Goal: Communication & Community: Ask a question

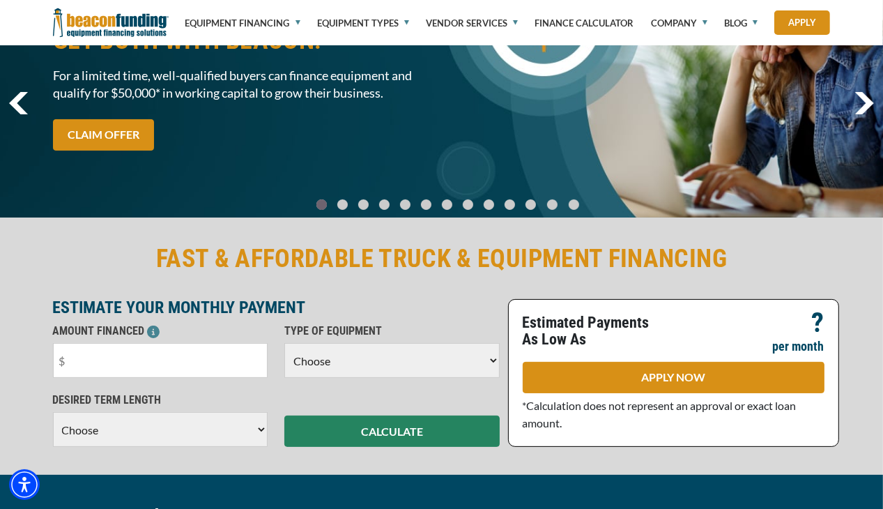
scroll to position [139, 0]
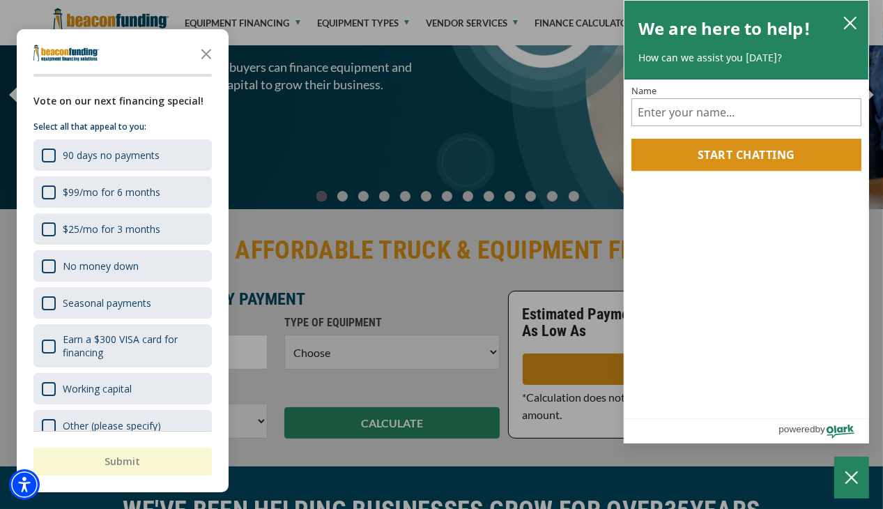
click at [353, 23] on div at bounding box center [441, 254] width 883 height 509
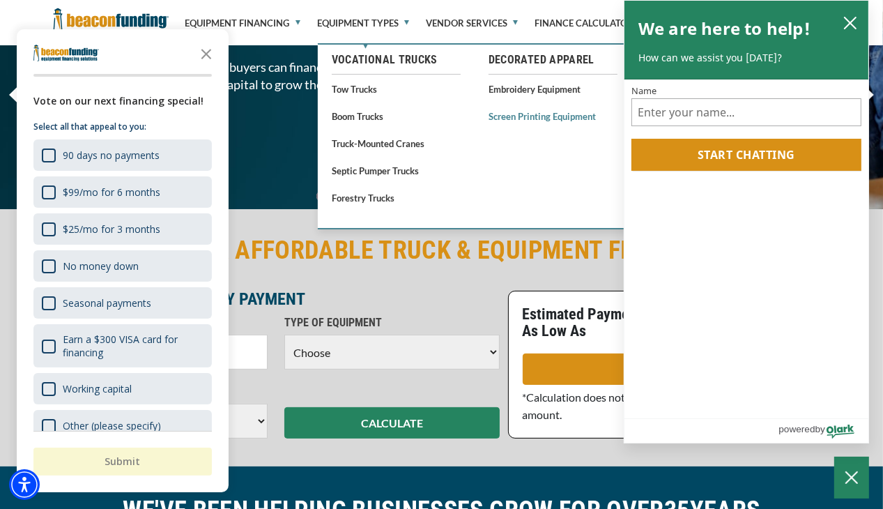
click at [535, 118] on link "Screen Printing Equipment" at bounding box center [552, 115] width 129 height 17
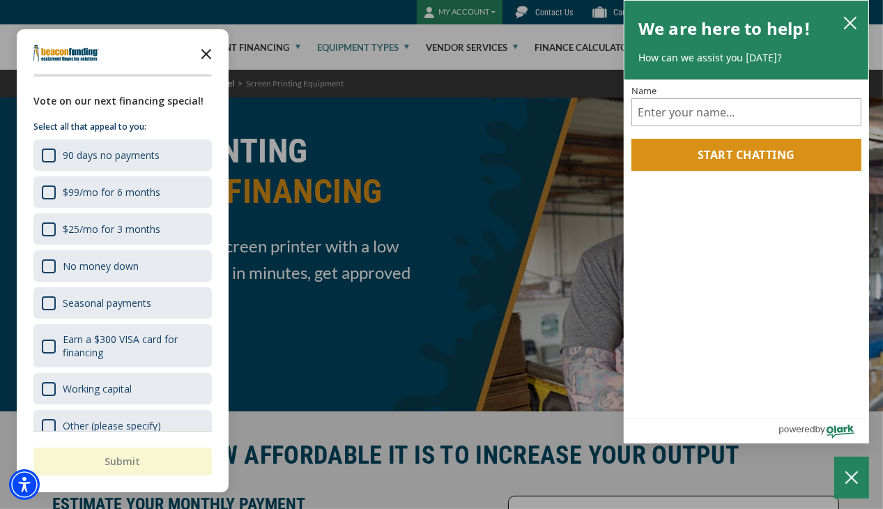
click at [201, 54] on icon "Close the survey" at bounding box center [206, 53] width 28 height 28
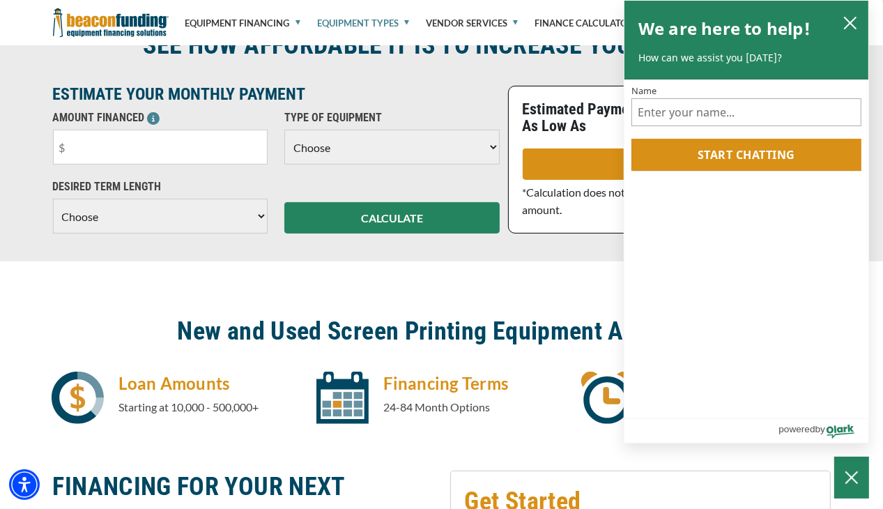
scroll to position [557, 0]
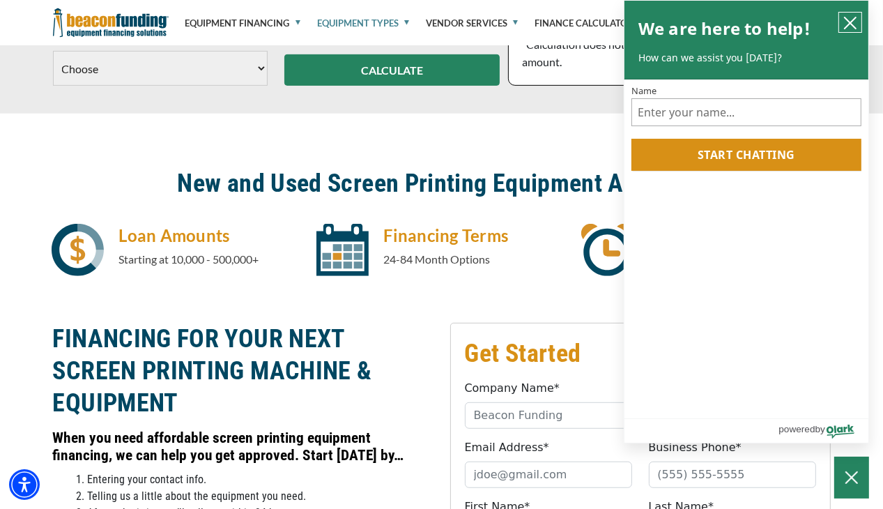
click at [844, 20] on icon "close chatbox" at bounding box center [850, 23] width 14 height 14
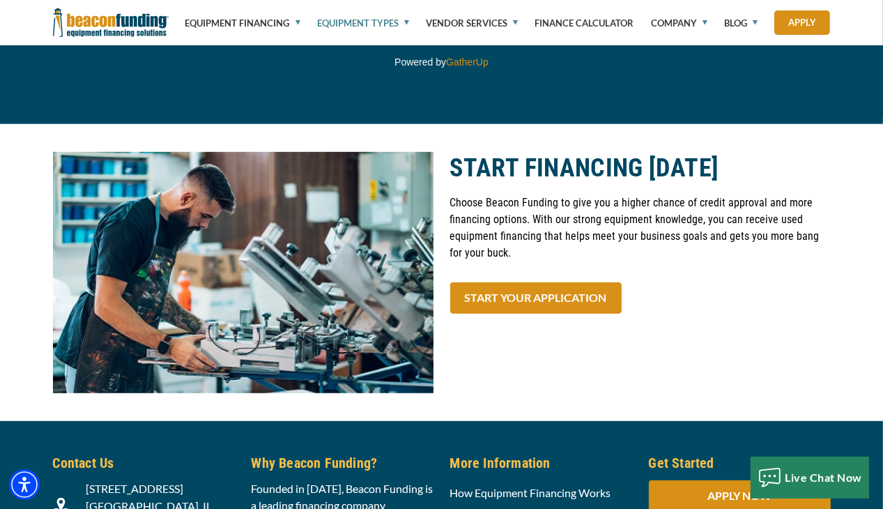
scroll to position [5242, 0]
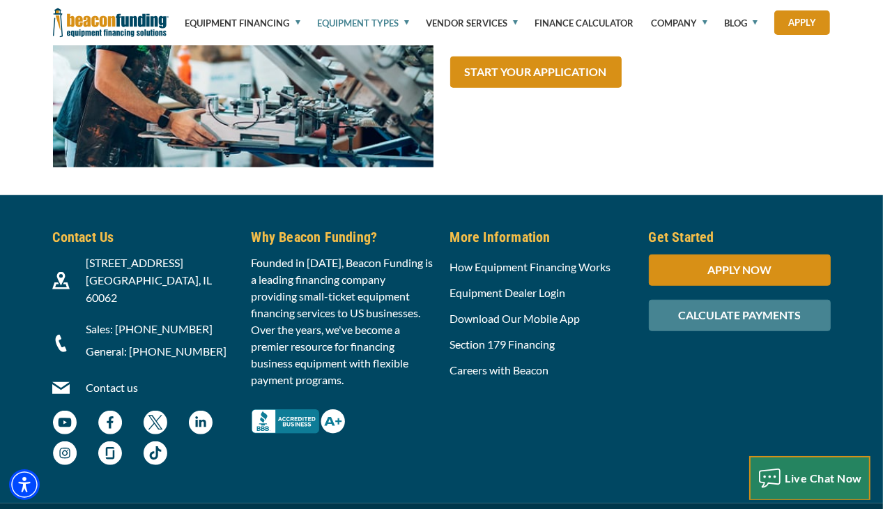
click at [817, 469] on div "Live Chat Now" at bounding box center [809, 478] width 119 height 22
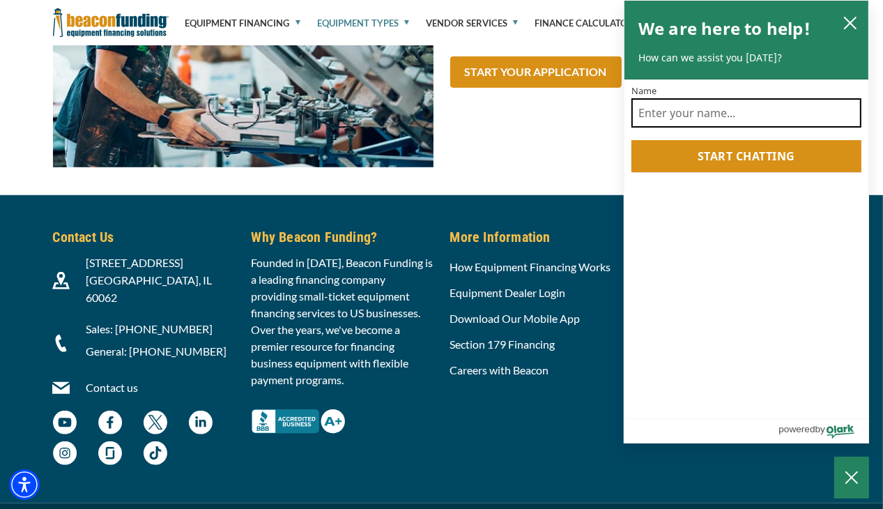
click at [678, 112] on input "Name" at bounding box center [746, 112] width 230 height 29
type input "Troy Simons"
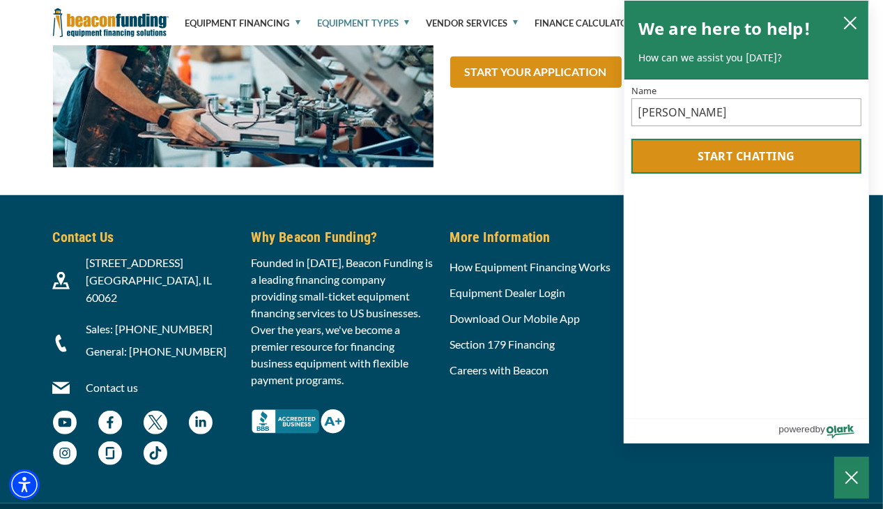
click at [709, 153] on button "Start chatting" at bounding box center [746, 156] width 230 height 35
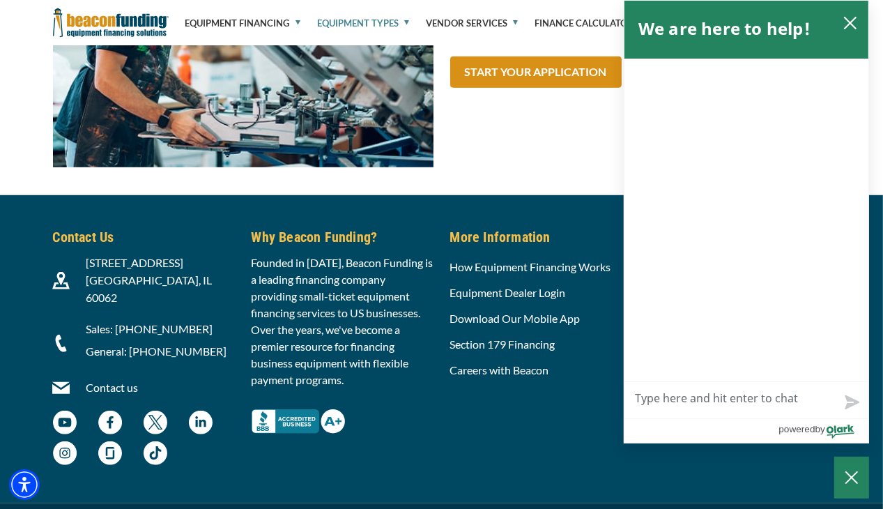
click at [662, 402] on textarea "Live Chat Now" at bounding box center [746, 400] width 244 height 36
type textarea "I"
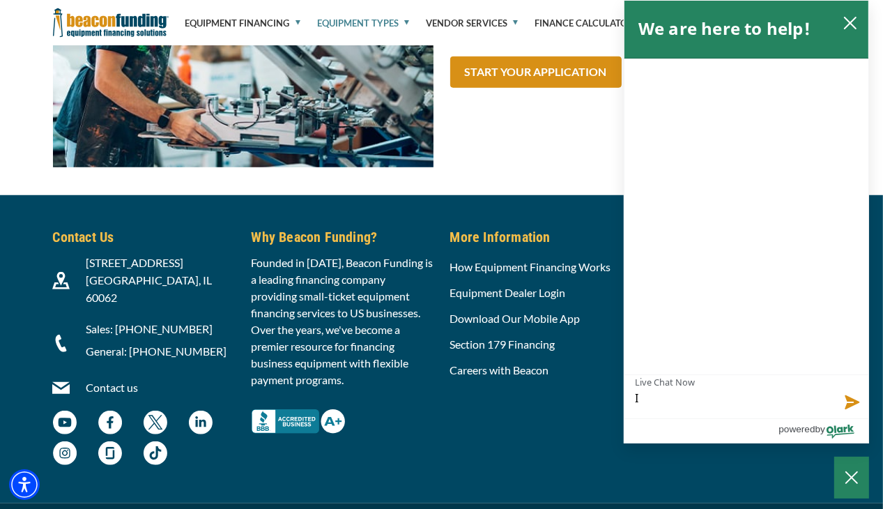
type textarea "I a"
type textarea "I am"
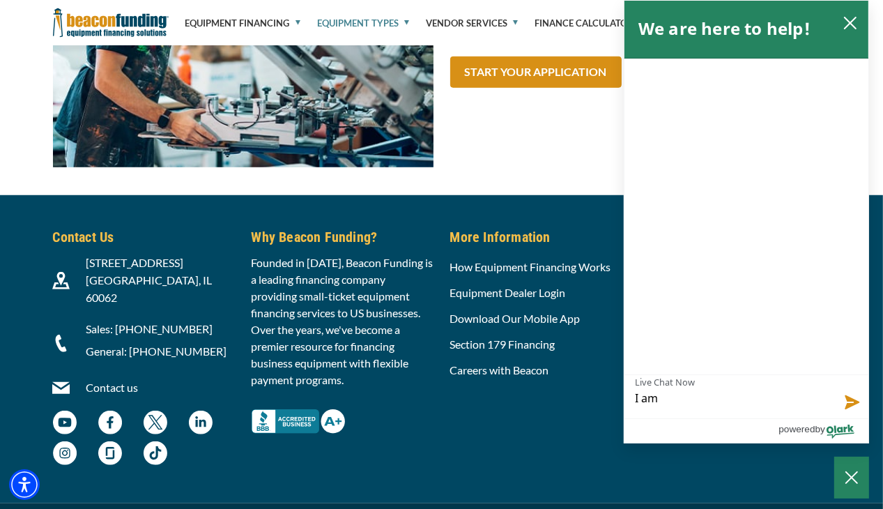
type textarea "I am"
type textarea "I am l"
type textarea "I am lo"
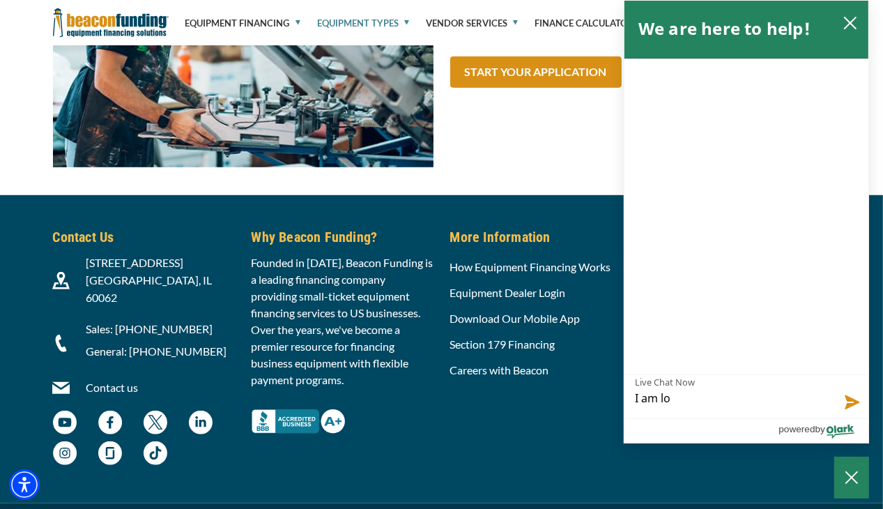
type textarea "I am loo"
type textarea "I am look"
type textarea "I am looki"
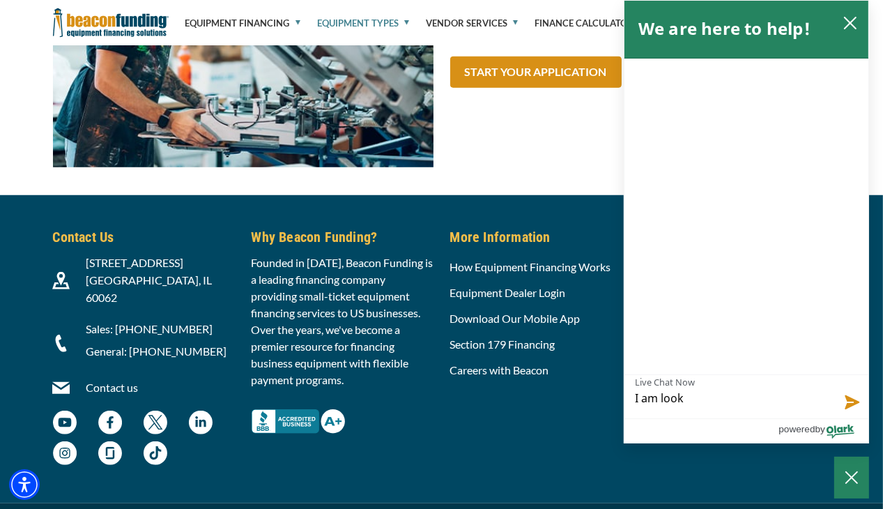
type textarea "I am looki"
type textarea "I am lookin"
type textarea "I am looking"
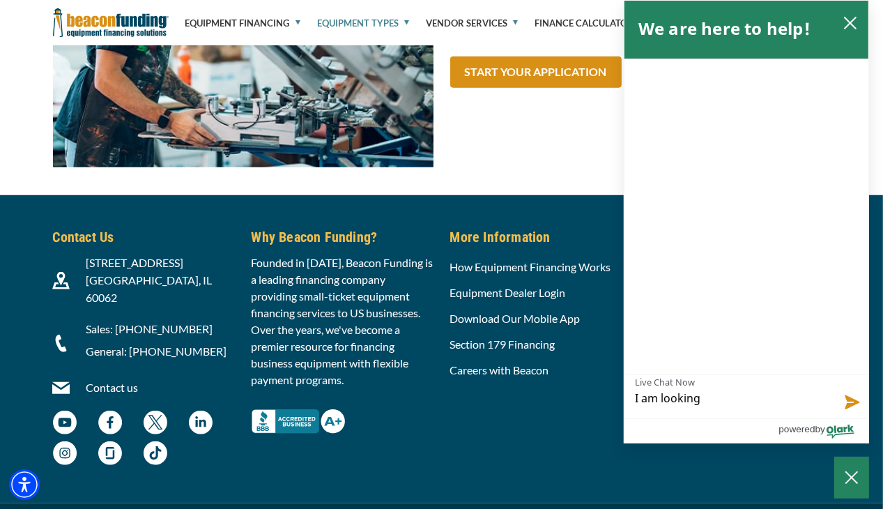
type textarea "I am looking"
type textarea "I am looking t"
type textarea "I am looking to"
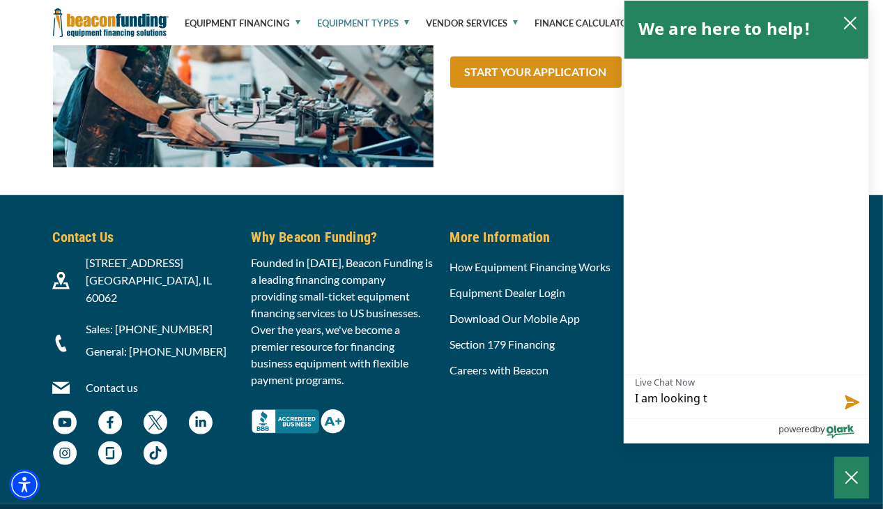
type textarea "I am looking to"
type textarea "I am looking to s"
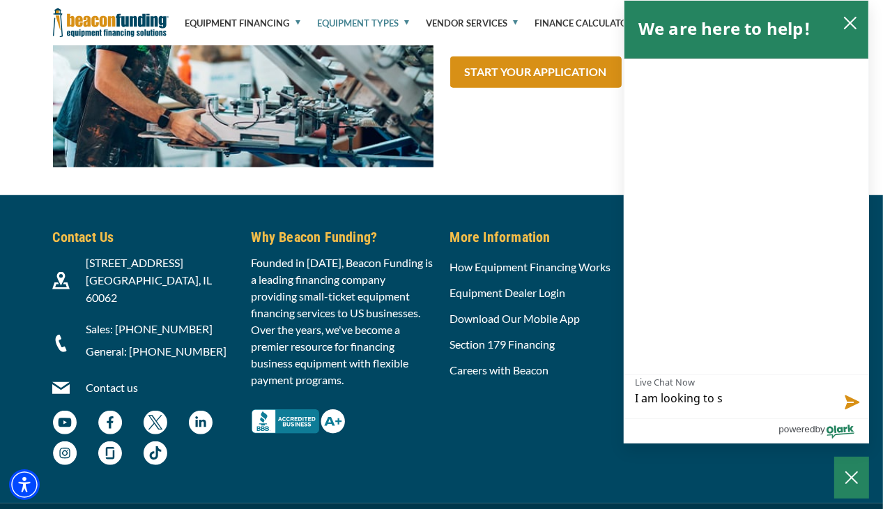
type textarea "I am looking to se"
type textarea "I am looking to sel"
type textarea "I am looking to sell"
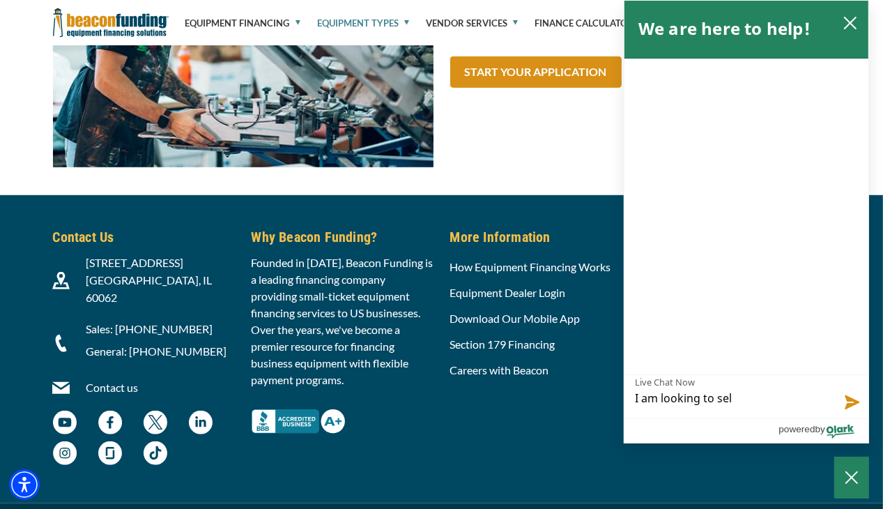
type textarea "I am looking to sell"
type textarea "I am looking to sell s"
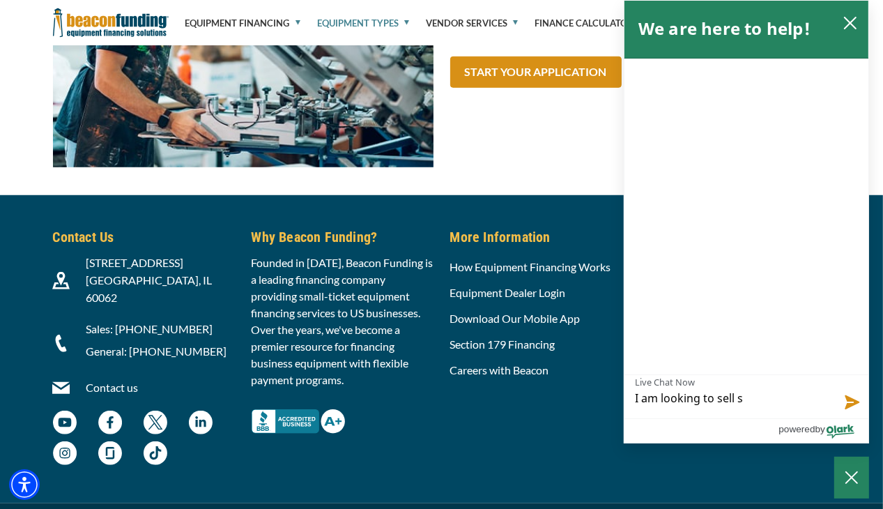
type textarea "I am looking to sell so"
type textarea "I am looking to sell som"
type textarea "I am looking to sell some"
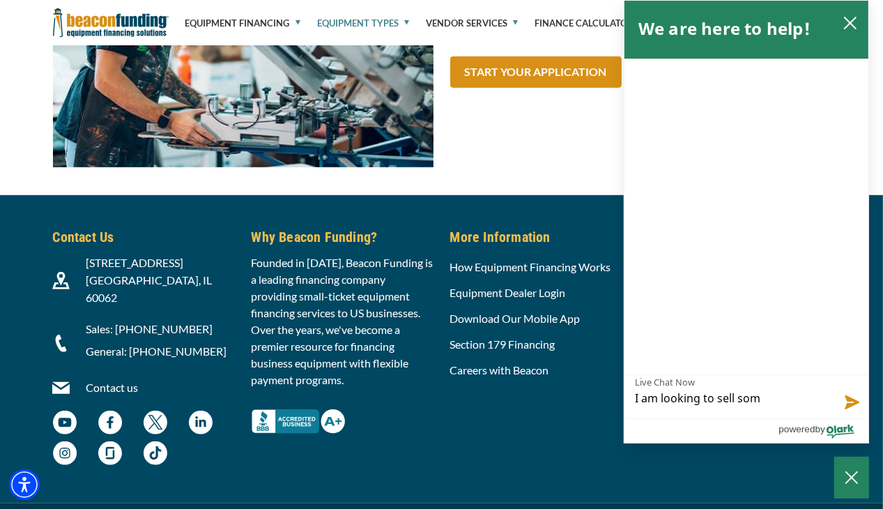
type textarea "I am looking to sell some"
type textarea "I am looking to sell some o"
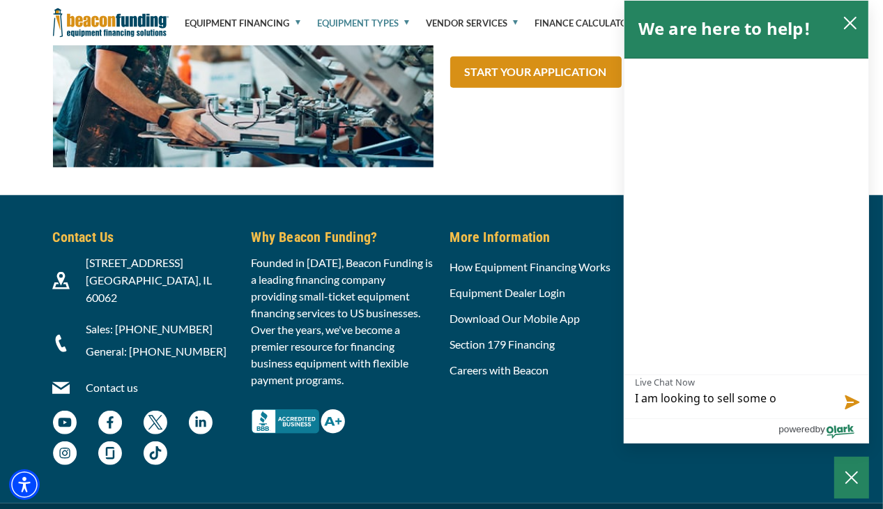
type textarea "I am looking to sell some"
type textarea "I am looking to sell som"
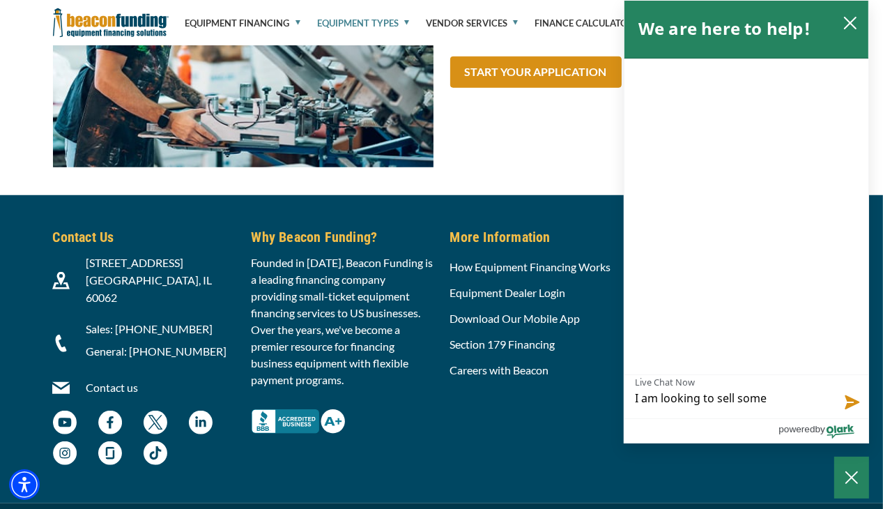
type textarea "I am looking to sell som"
type textarea "I am looking to sell so"
type textarea "I am looking to sell s"
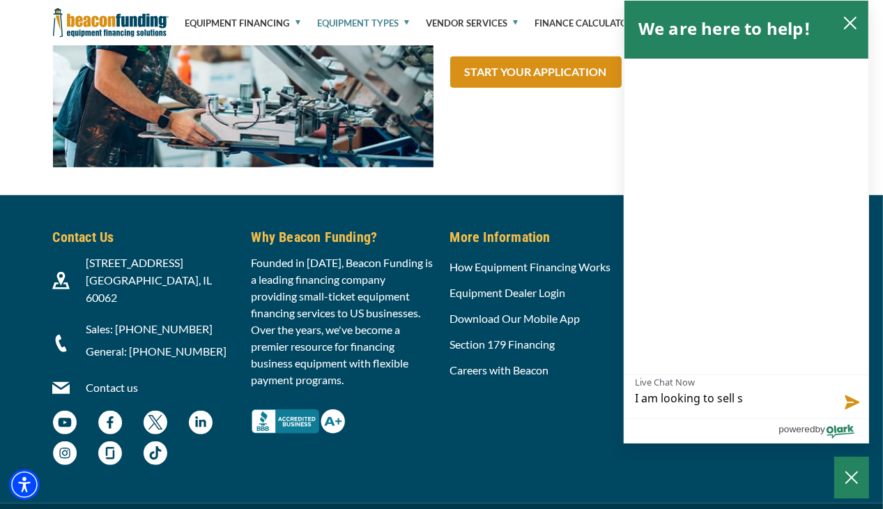
type textarea "I am looking to sell"
type textarea "I am looking to sell s"
type textarea "I am looking to sell sc"
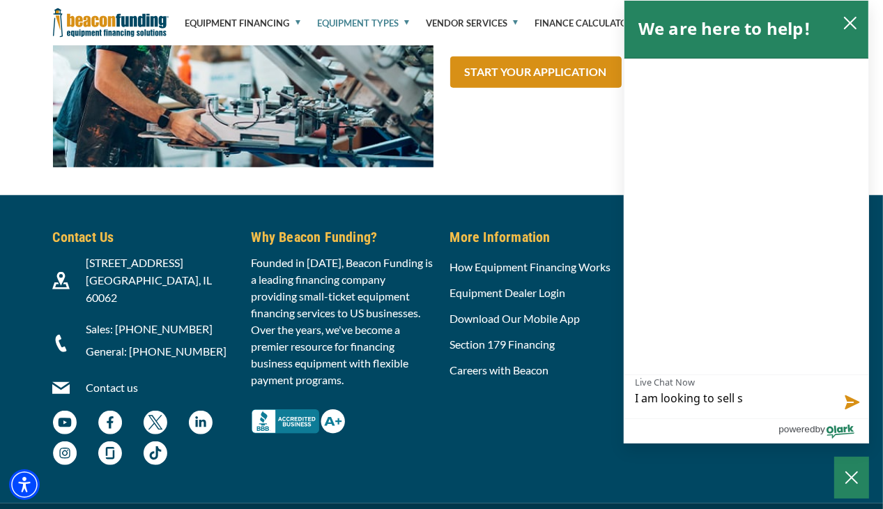
type textarea "I am looking to sell sc"
type textarea "I am looking to sell scr"
type textarea "I am looking to sell scre"
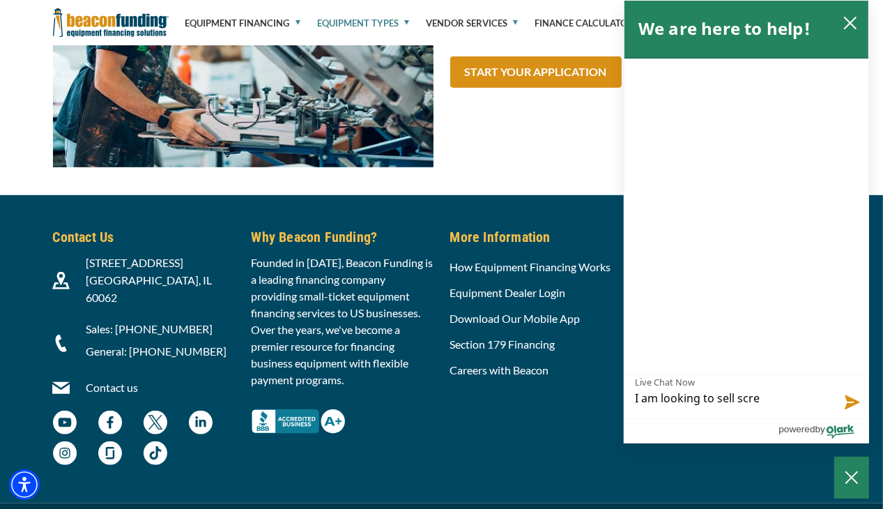
type textarea "I am looking to sell scree"
type textarea "I am looking to sell screen"
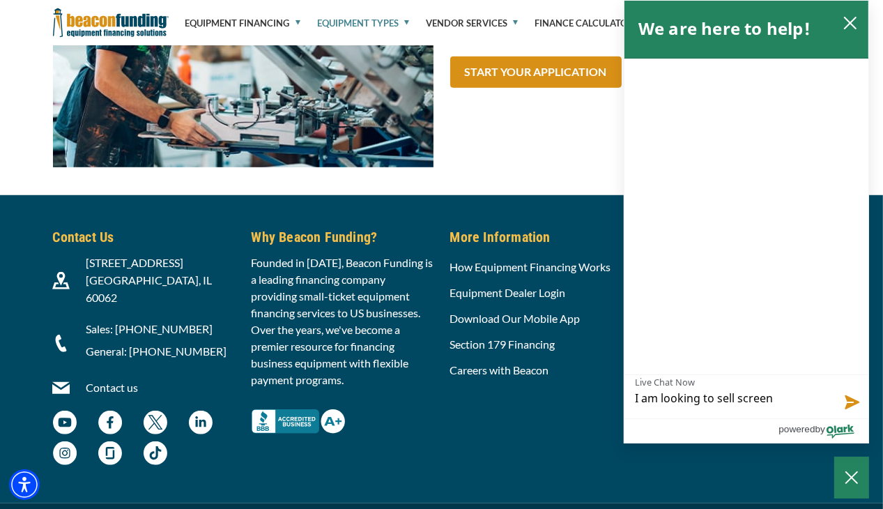
type textarea "I am looking to sell screen"
type textarea "I am looking to sell screen p"
type textarea "I am looking to sell screen pr"
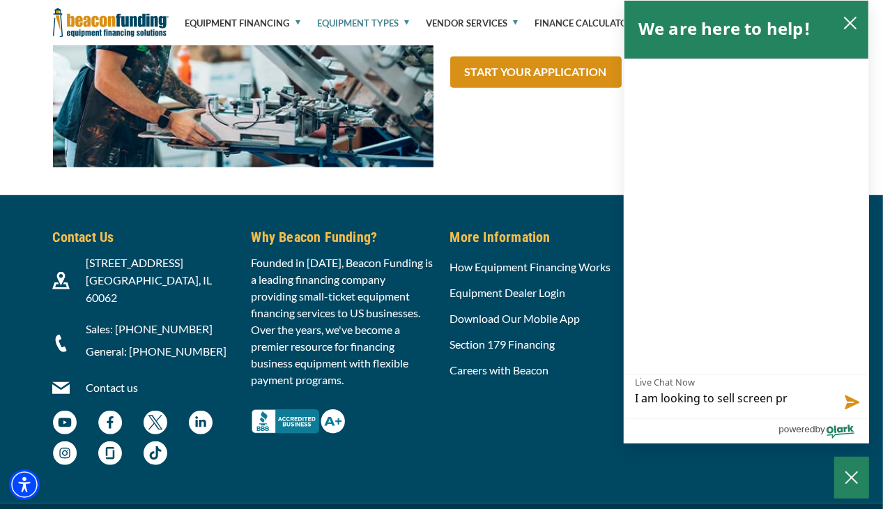
type textarea "I am looking to sell screen pri"
type textarea "I am looking to sell screen prin"
type textarea "I am looking to sell screen print"
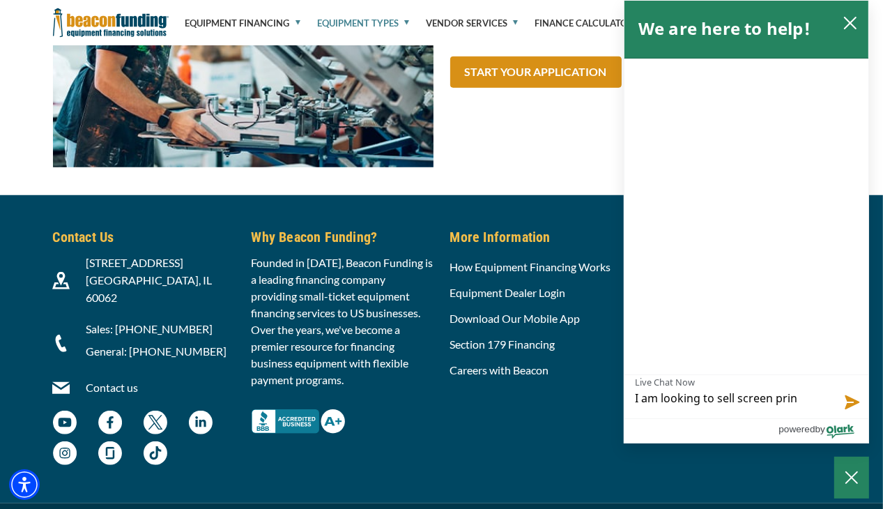
type textarea "I am looking to sell screen print"
type textarea "I am looking to sell screen printi"
type textarea "I am looking to sell screen printin"
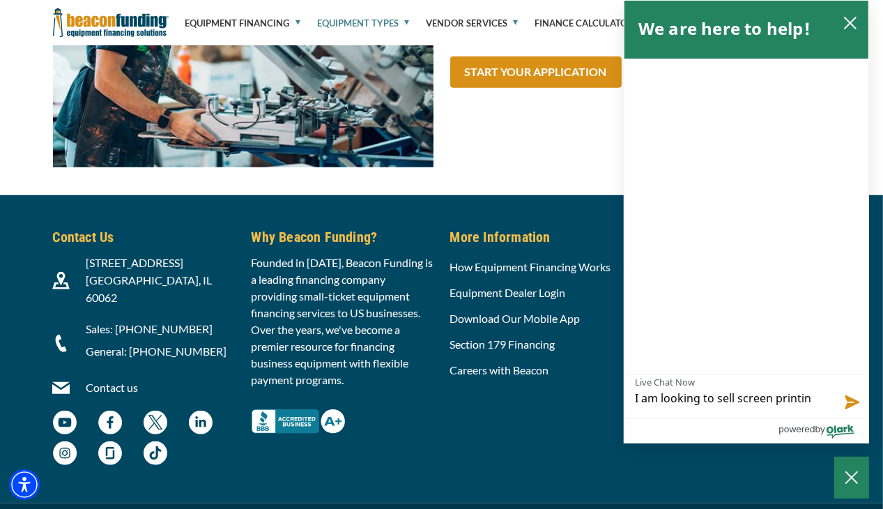
type textarea "I am looking to sell screen printing"
type textarea "I am looking to sell screen printing e"
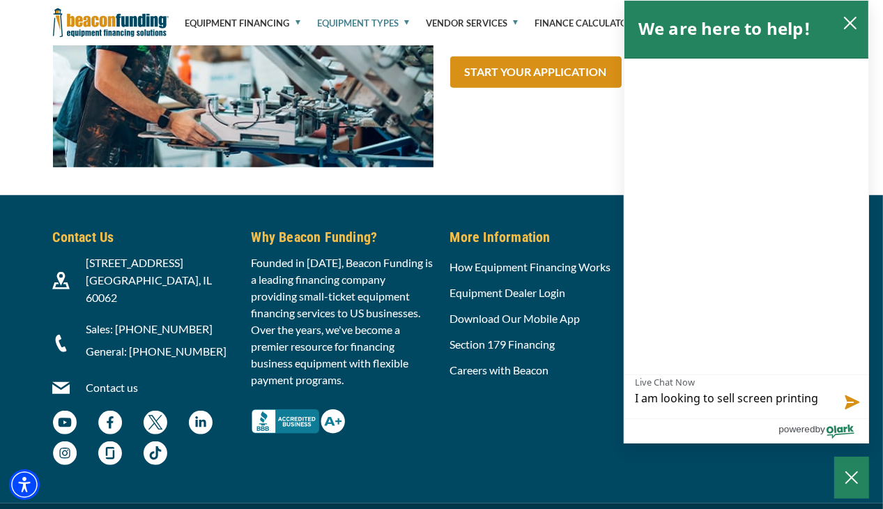
type textarea "I am looking to sell screen printing e"
type textarea "I am looking to sell screen printing eq"
type textarea "I am looking to sell screen printing equ"
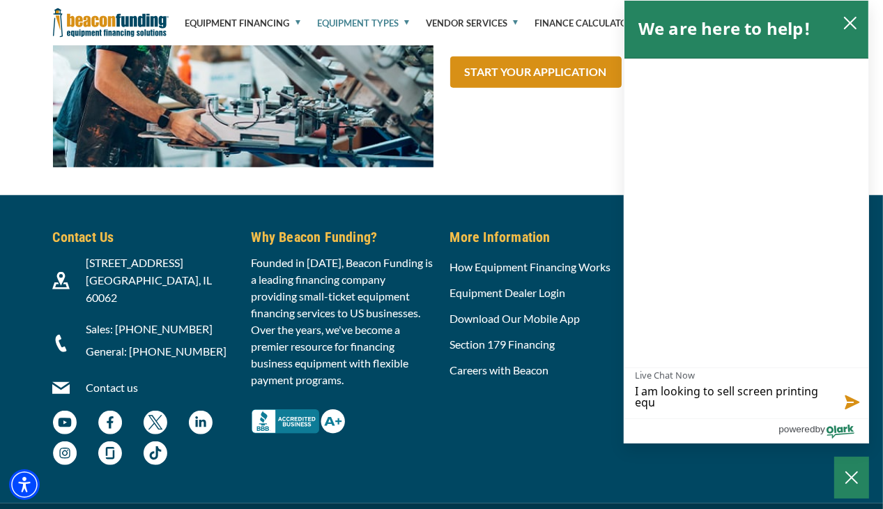
type textarea "I am looking to sell screen printing equi"
type textarea "I am looking to sell screen printing equip"
type textarea "I am looking to sell screen printing equipm"
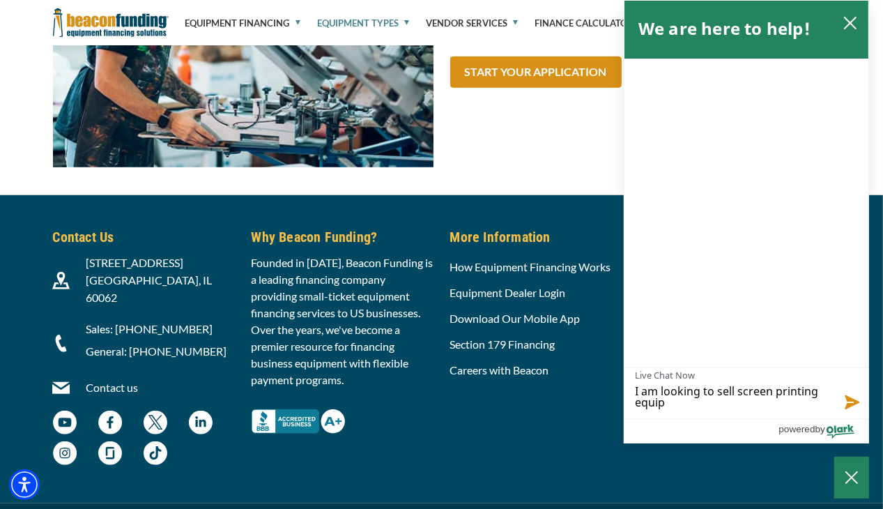
type textarea "I am looking to sell screen printing equipm"
type textarea "I am looking to sell screen printing equipme"
type textarea "I am looking to sell screen printing equipmen"
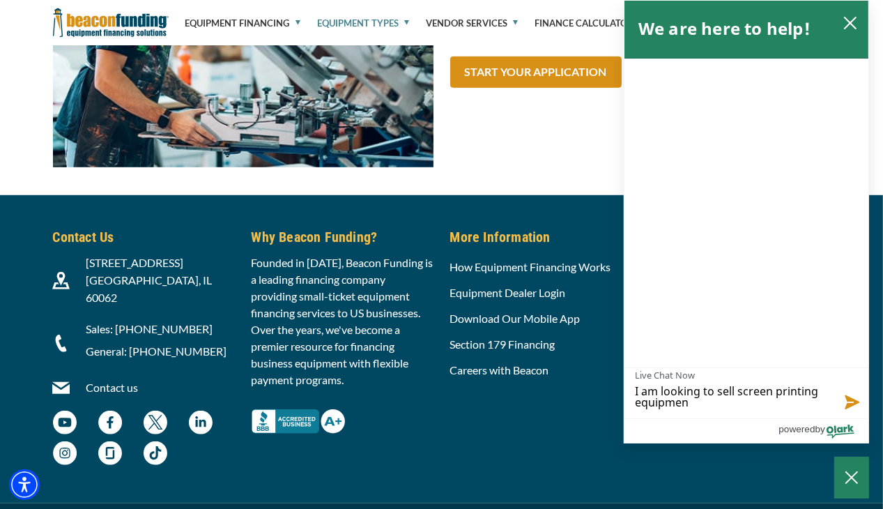
type textarea "I am looking to sell screen printing equipment"
type textarea "I am looking to sell screen printing equipment I"
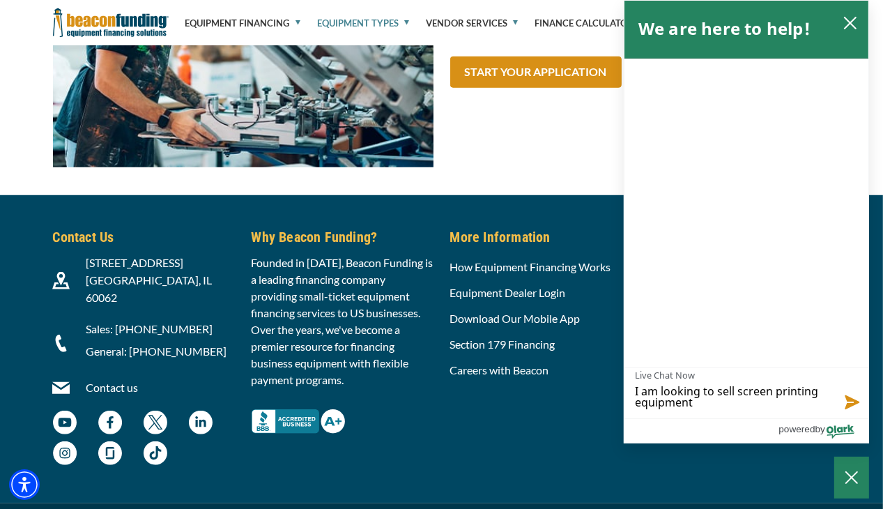
type textarea "I am looking to sell screen printing equipment I"
type textarea "I am looking to sell screen printing equipment I u"
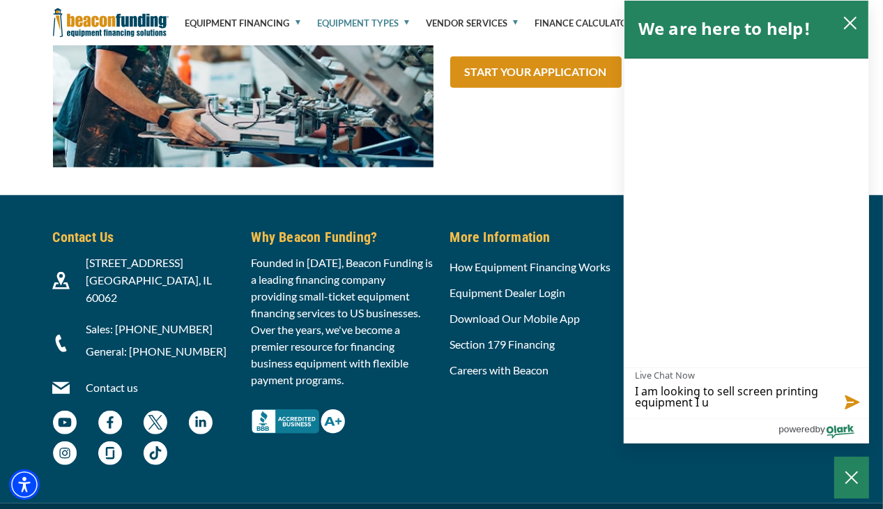
type textarea "I am looking to sell screen printing equipment I us"
type textarea "I am looking to sell screen printing equipment I use"
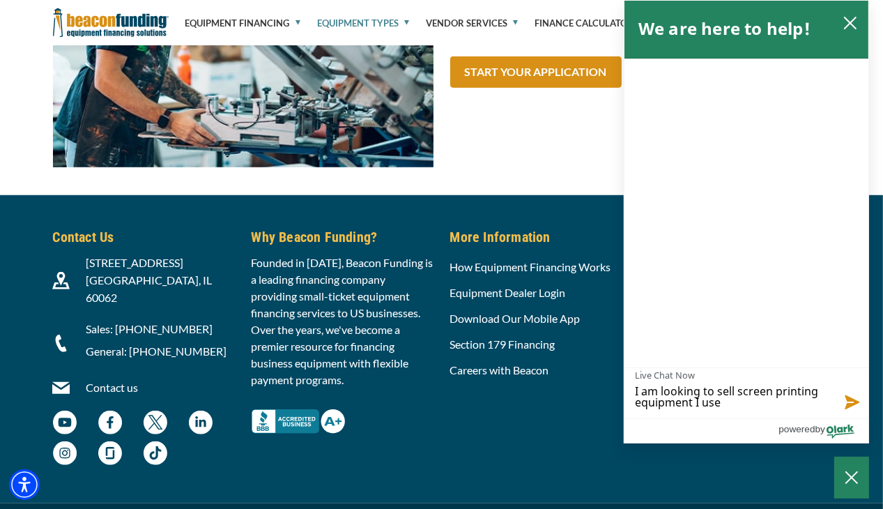
type textarea "I am looking to sell screen printing equipment I use"
type textarea "I am looking to sell screen printing equipment I use t"
type textarea "I am looking to sell screen printing equipment I use to"
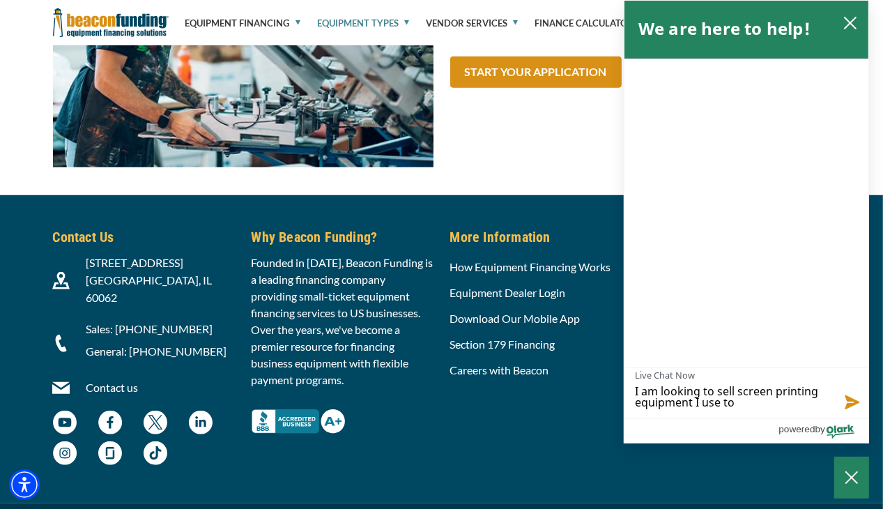
type textarea "I am looking to sell screen printing equipment I use to"
type textarea "I am looking to sell screen printing equipment I use to h"
type textarea "I am looking to sell screen printing equipment I use to ha"
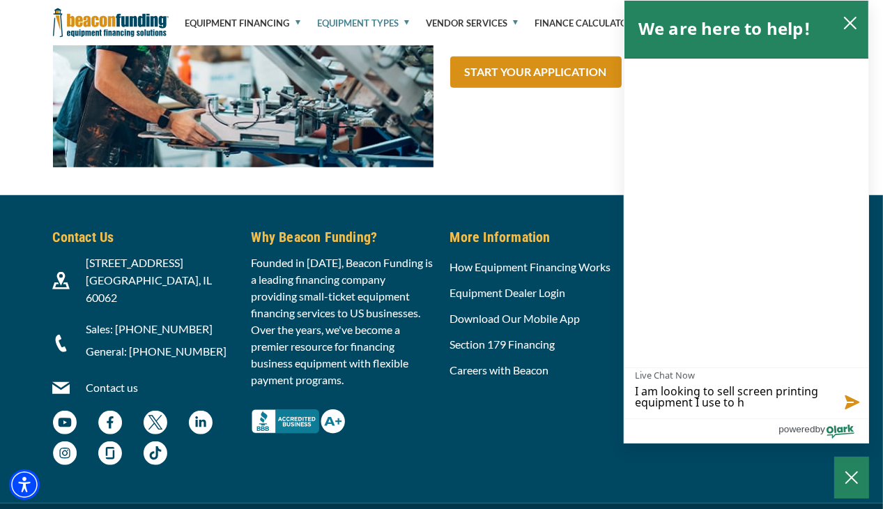
type textarea "I am looking to sell screen printing equipment I use to ha"
type textarea "I am looking to sell screen printing equipment I use to hav"
type textarea "I am looking to sell screen printing equipment I use to have"
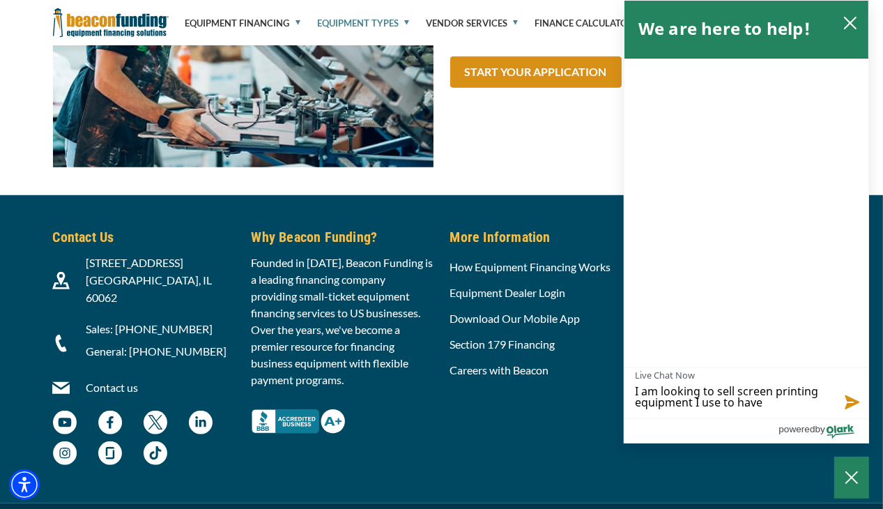
type textarea "I am looking to sell screen printing equipment I use to have"
type textarea "I am looking to sell screen printing equipment I use to have f"
type textarea "I am looking to sell screen printing equipment I use to have fr"
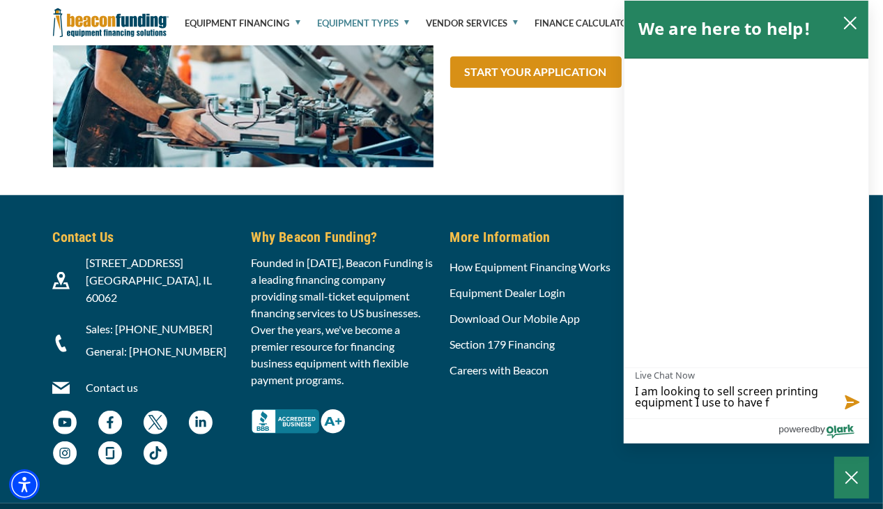
type textarea "I am looking to sell screen printing equipment I use to have fr"
type textarea "I am looking to sell screen printing equipment I use to have fro"
type textarea "I am looking to sell screen printing equipment I use to have from"
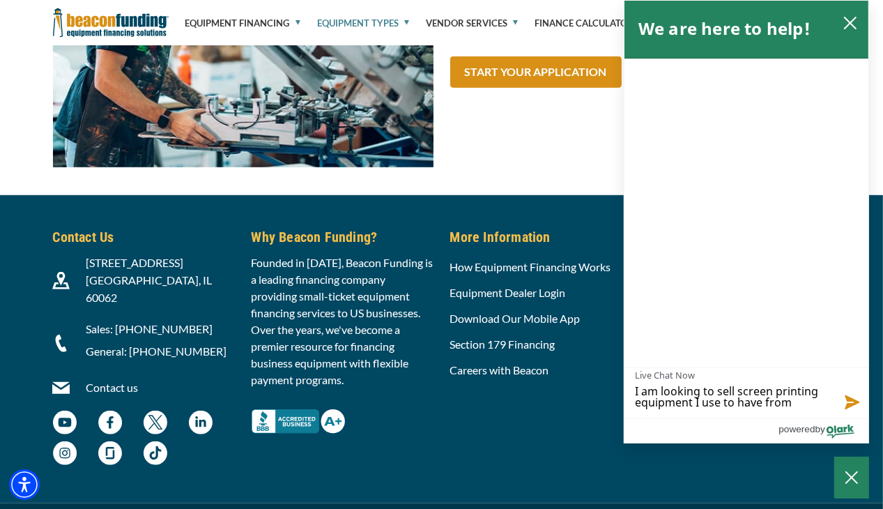
type textarea "I am looking to sell screen printing equipment I use to have from"
type textarea "I am looking to sell screen printing equipment I use to have from m"
type textarea "I am looking to sell screen printing equipment I use to have from my"
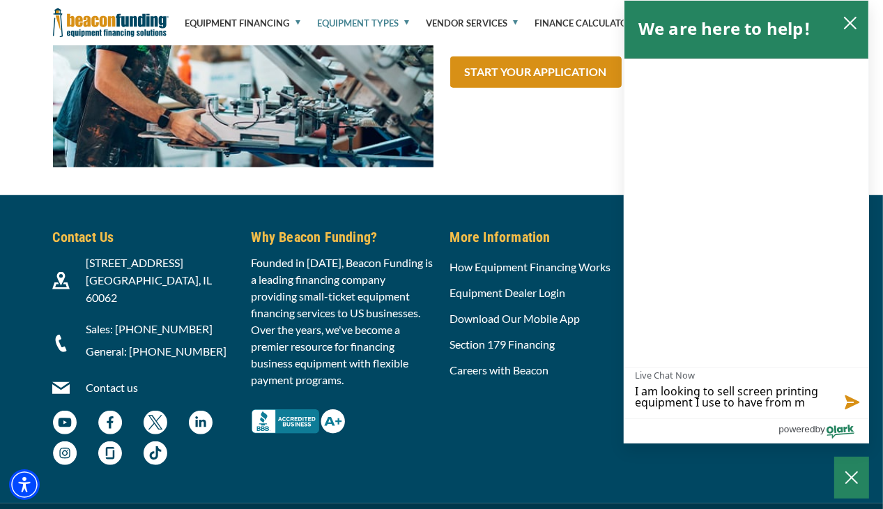
type textarea "I am looking to sell screen printing equipment I use to have from my"
type textarea "I am looking to sell screen printing equipment I use to have from my o"
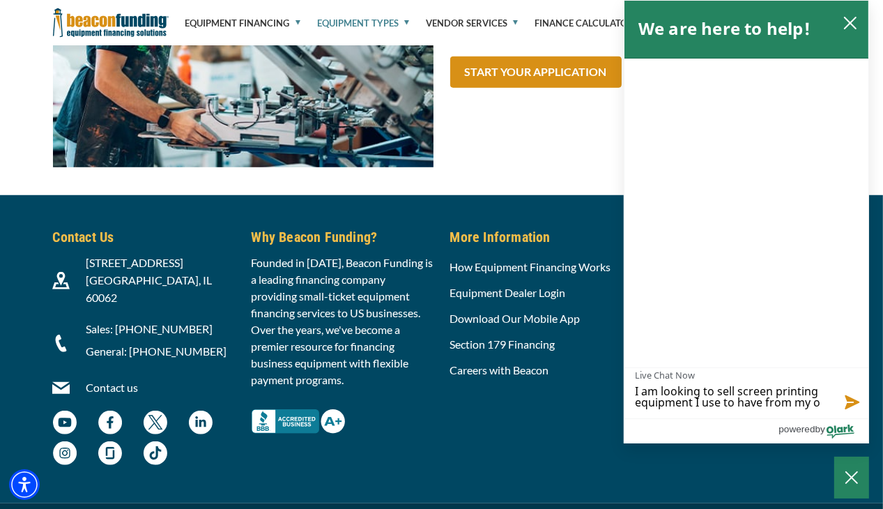
type textarea "I am looking to sell screen printing equipment I use to have from my ol"
type textarea "I am looking to sell screen printing equipment I use to have from my old"
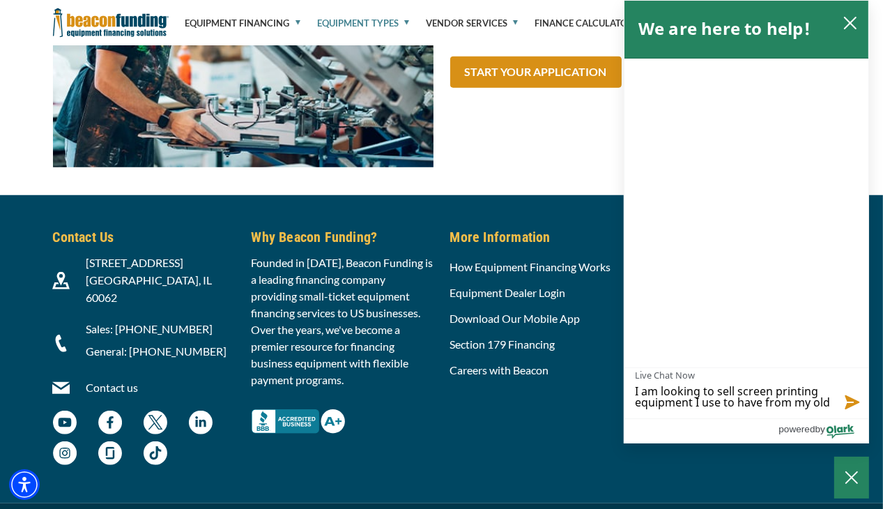
type textarea "I am looking to sell screen printing equipment I use to have from my old"
type textarea "I am looking to sell screen printing equipment I use to have from my old b"
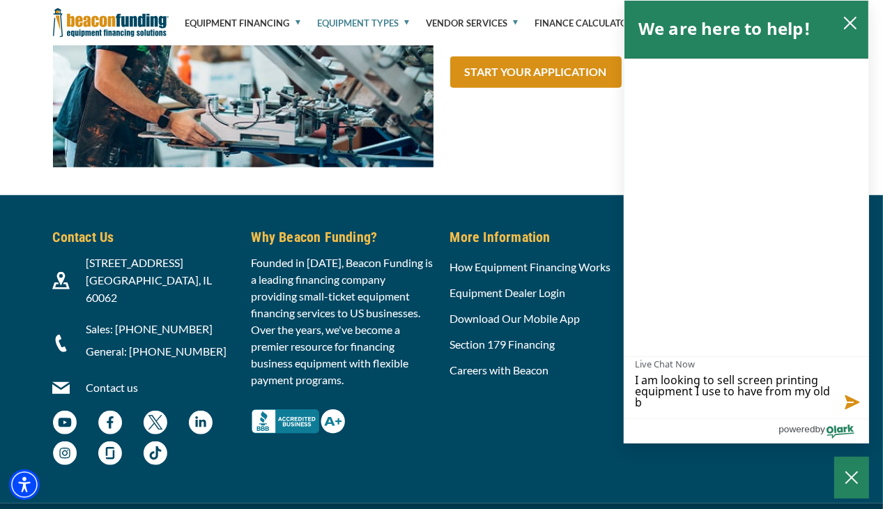
scroll to position [0, 0]
type textarea "I am looking to sell screen printing equipment I use to have from my old bu"
type textarea "I am looking to sell screen printing equipment I use to have from my old bus"
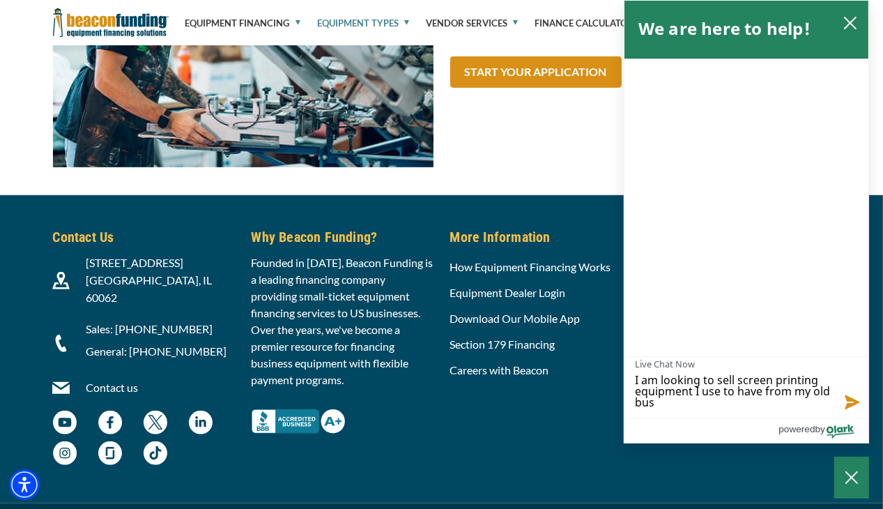
type textarea "I am looking to sell screen printing equipment I use to have from my old busi"
type textarea "I am looking to sell screen printing equipment I use to have from my old busin"
type textarea "I am looking to sell screen printing equipment I use to have from my old busine"
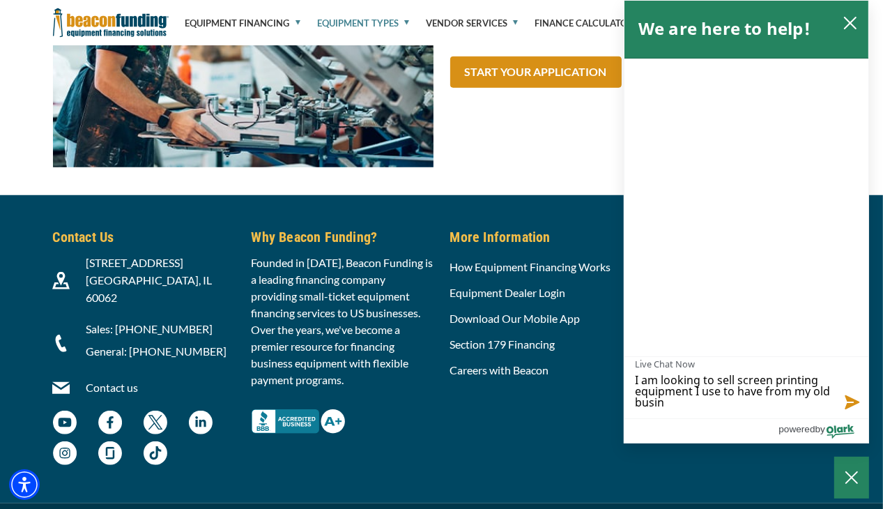
type textarea "I am looking to sell screen printing equipment I use to have from my old busine"
type textarea "I am looking to sell screen printing equipment I use to have from my old busines"
type textarea "I am looking to sell screen printing equipment I use to have from my old busine…"
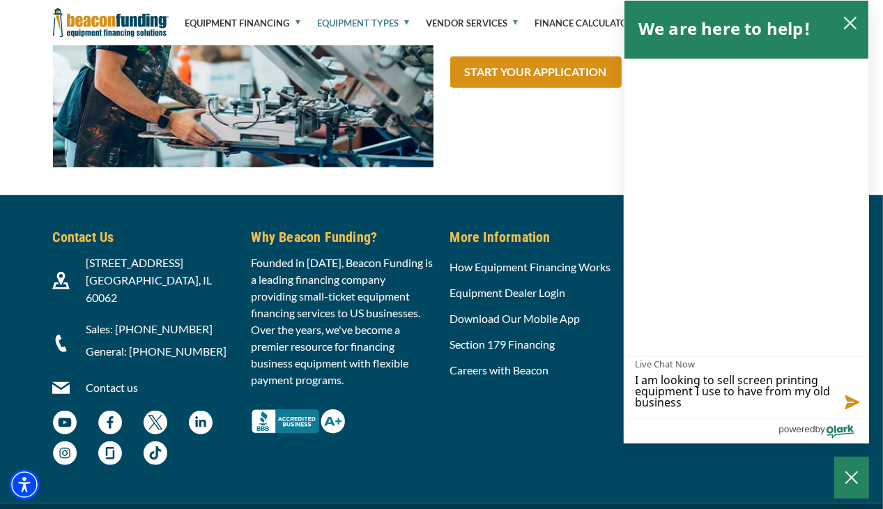
type textarea "I am looking to sell screen printing equipment I use to have from my old busine…"
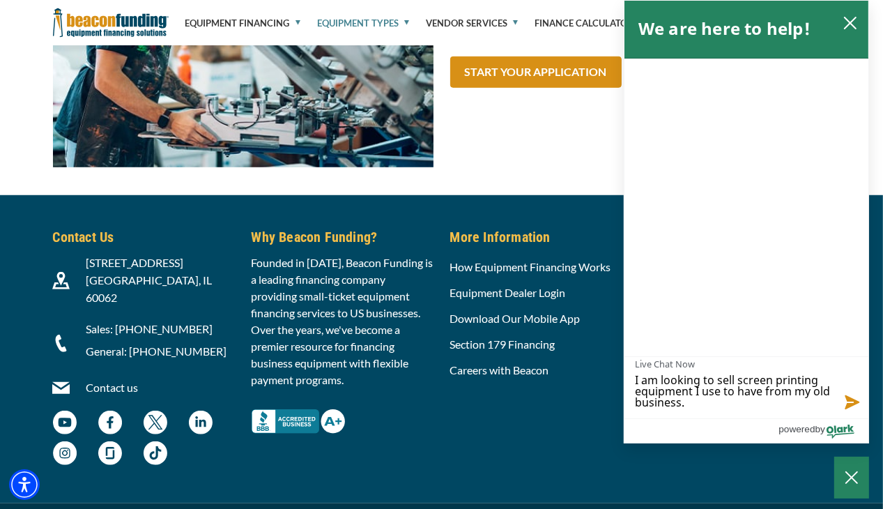
type textarea "I am looking to sell screen printing equipment I use to have from my old busine…"
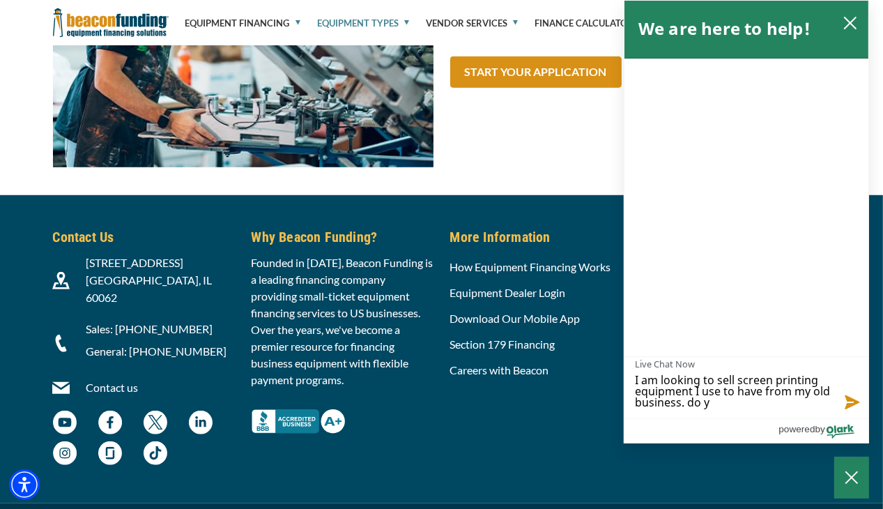
type textarea "I am looking to sell screen printing equipment I use to have from my old busine…"
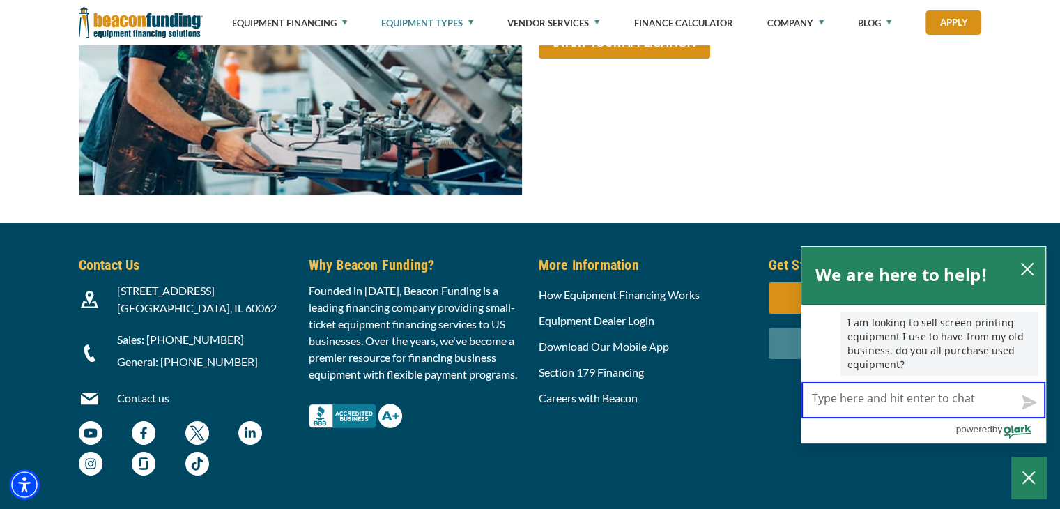
click at [882, 395] on textarea "Live Chat Now" at bounding box center [923, 400] width 244 height 36
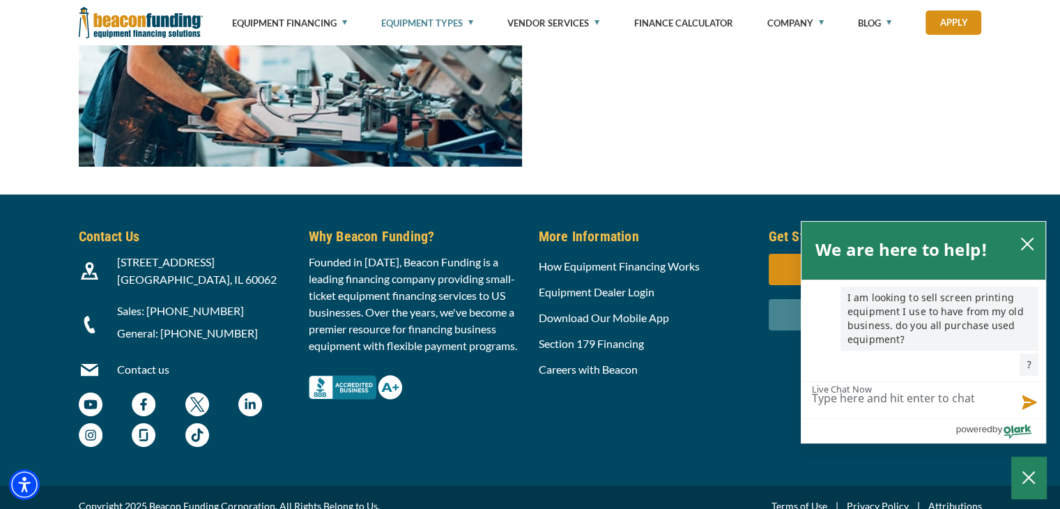
scroll to position [5287, 0]
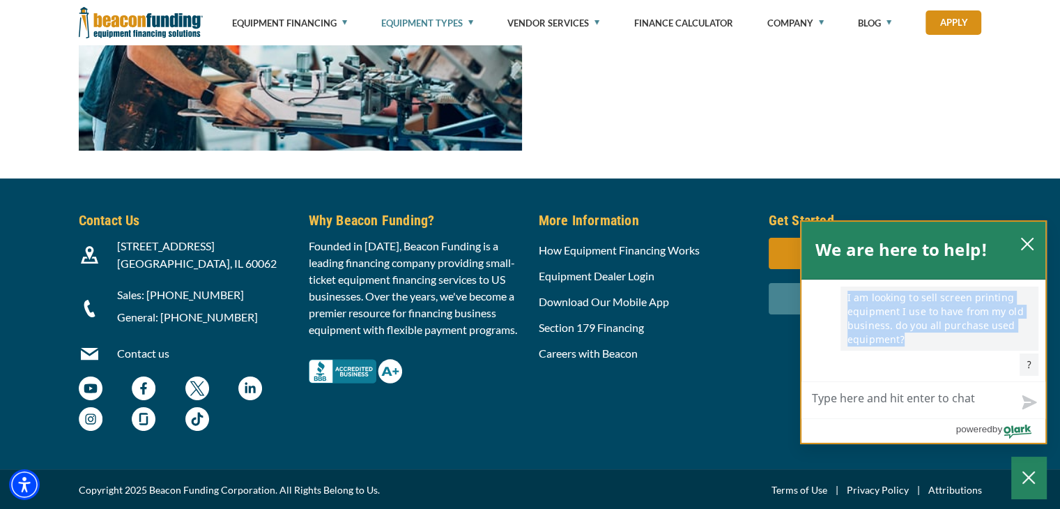
drag, startPoint x: 847, startPoint y: 296, endPoint x: 946, endPoint y: 343, distance: 110.0
click at [882, 343] on p "I am looking to sell screen printing equipment I use to have from my old busine…" at bounding box center [939, 318] width 198 height 64
copy p "I am looking to sell screen printing equipment I use to have from my old busine…"
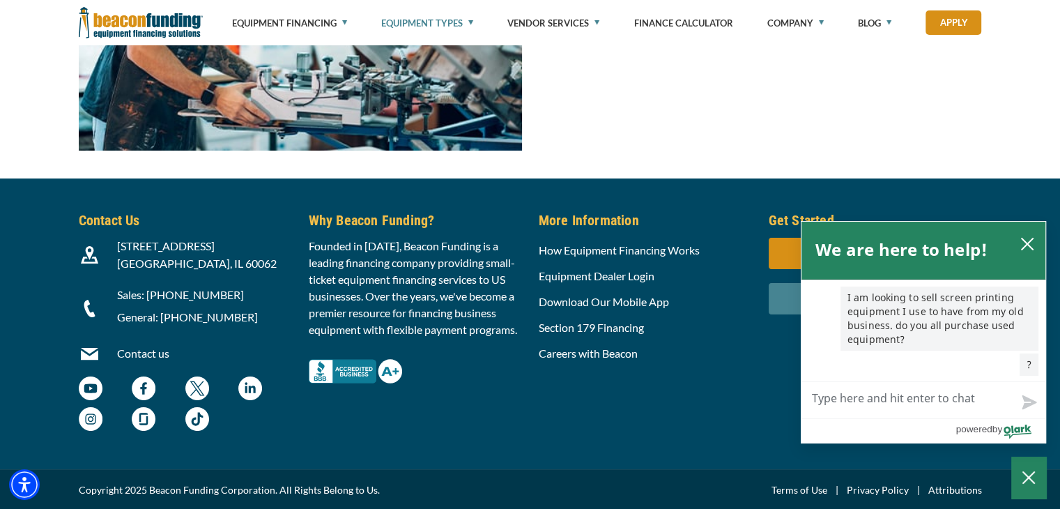
paste textarea "I am looking to sell screen printing equipment I use to have from my old busine…"
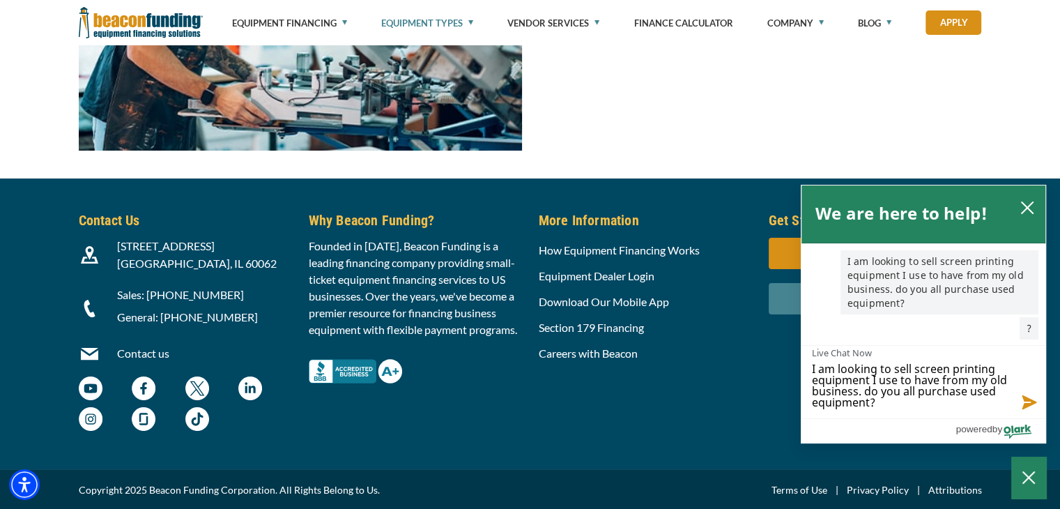
scroll to position [0, 0]
click at [882, 400] on button "Send message" at bounding box center [1027, 400] width 38 height 35
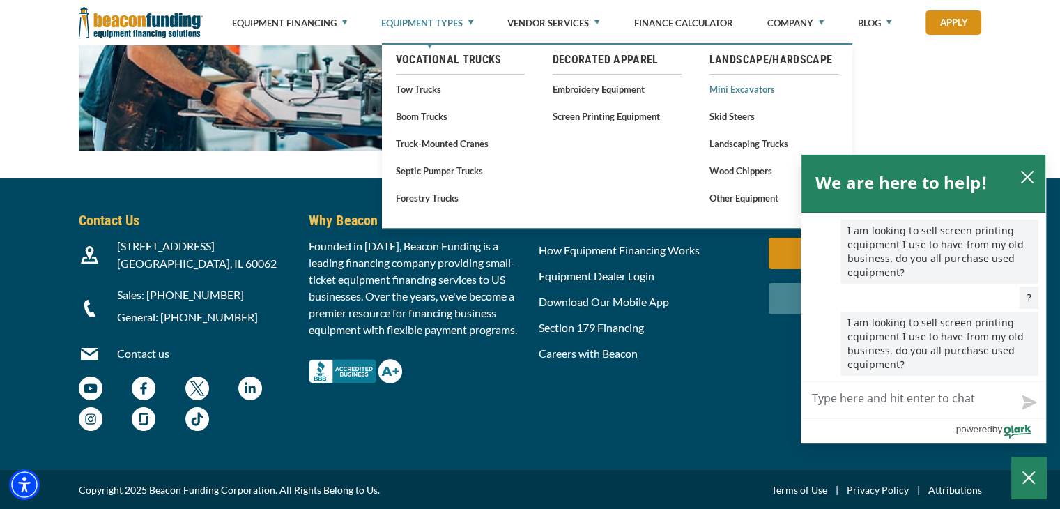
click at [736, 88] on link "Mini Excavators" at bounding box center [773, 88] width 129 height 17
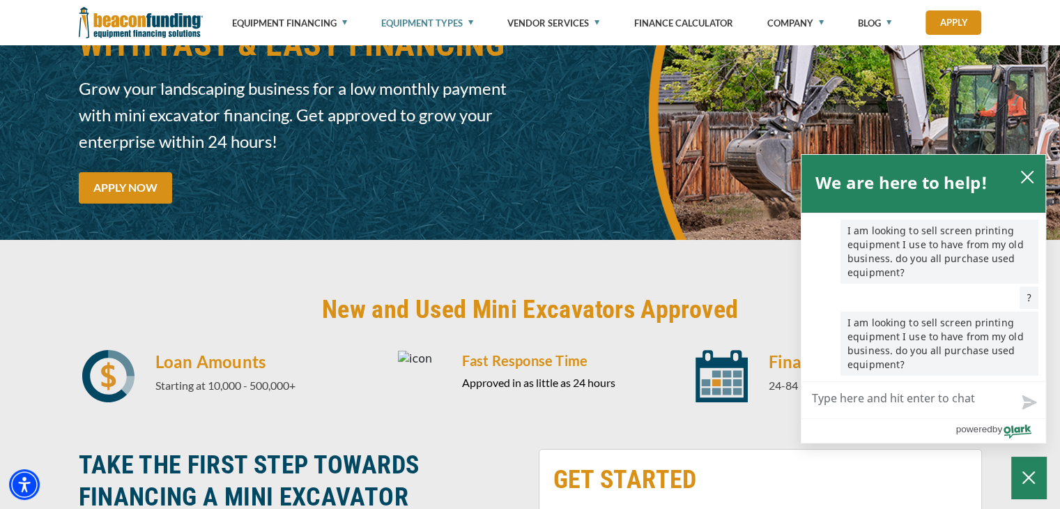
scroll to position [139, 0]
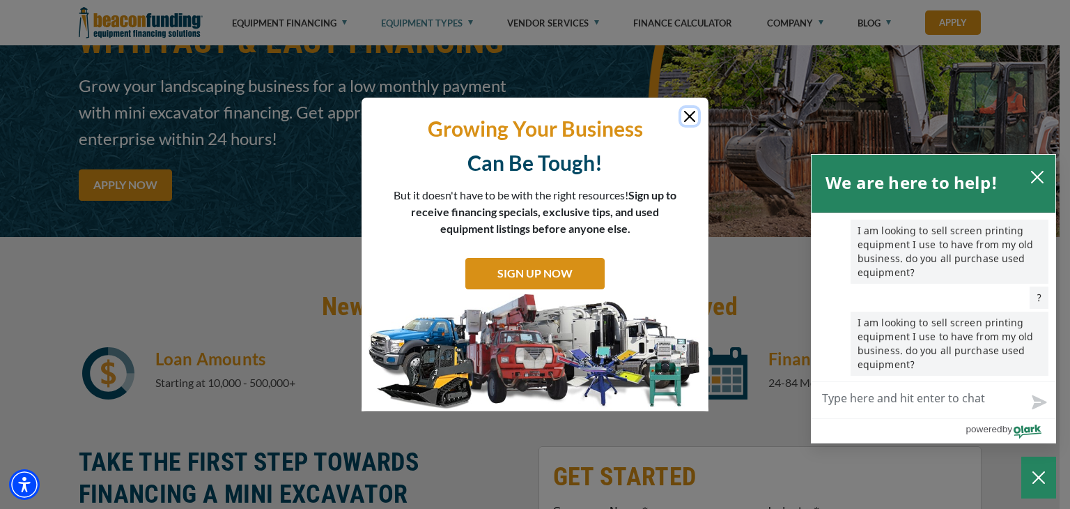
click at [686, 116] on button "Close" at bounding box center [689, 116] width 17 height 17
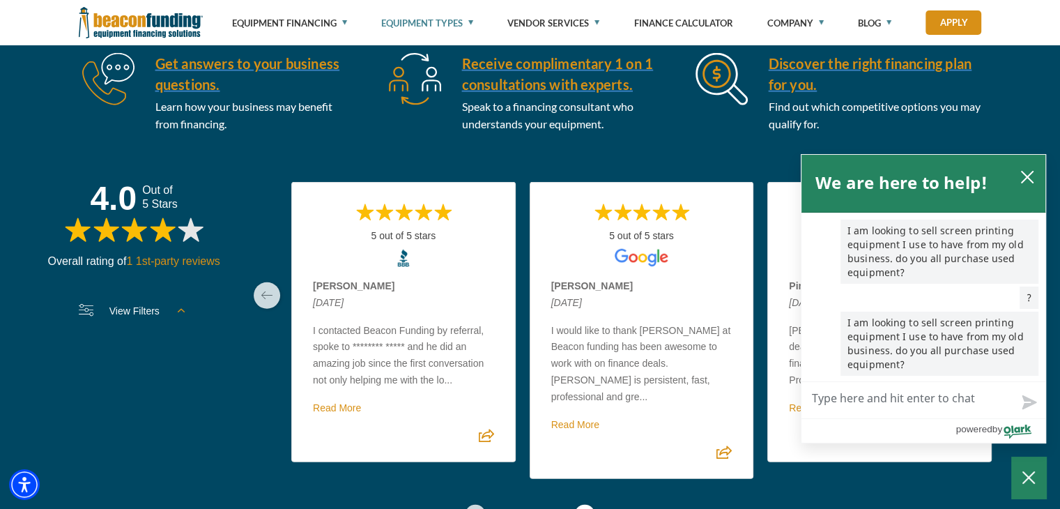
scroll to position [3693, 0]
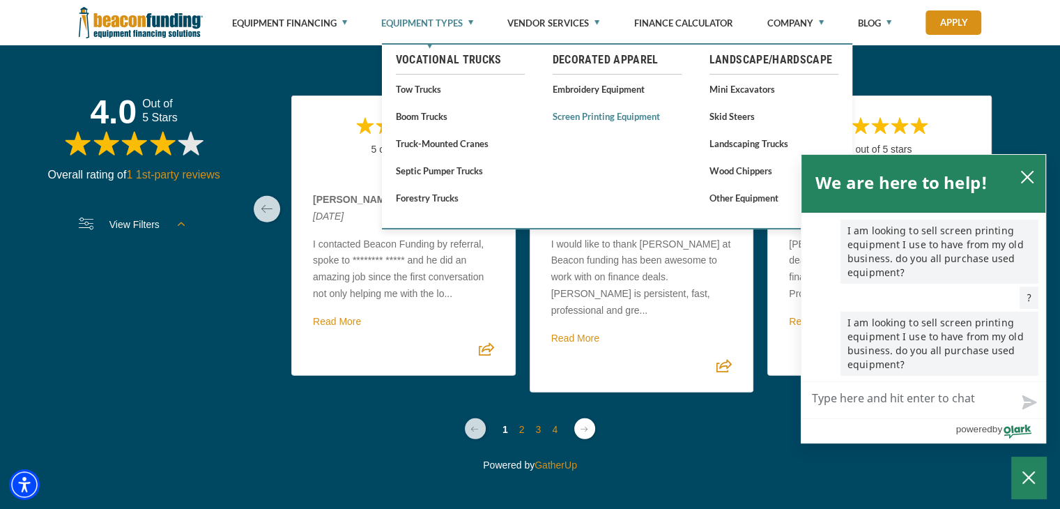
click at [596, 118] on link "Screen Printing Equipment" at bounding box center [617, 115] width 129 height 17
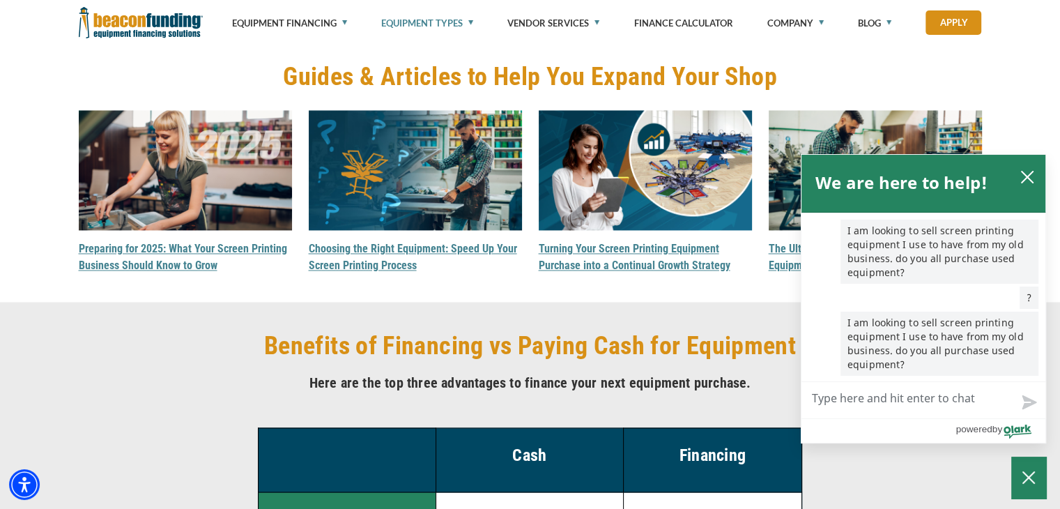
scroll to position [2230, 0]
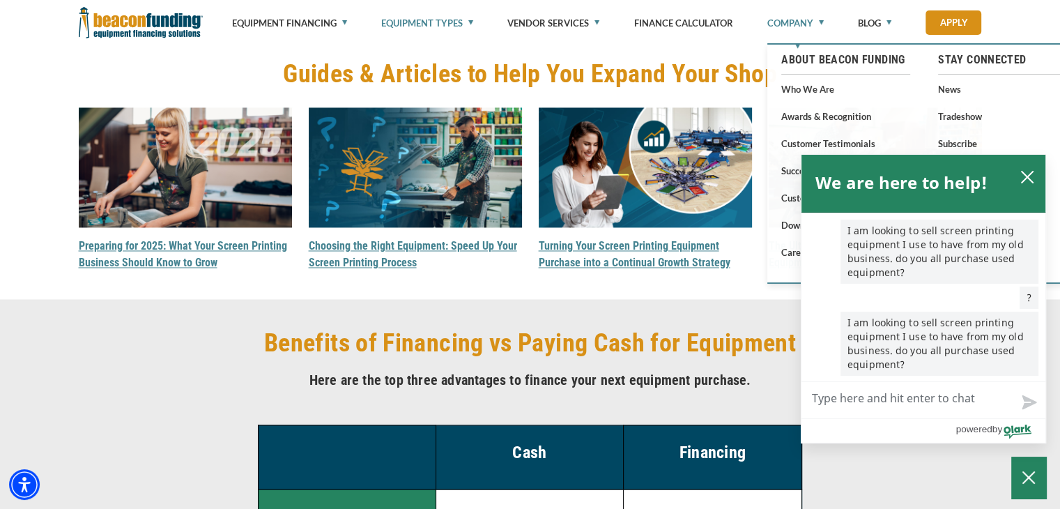
click at [800, 20] on link "Company" at bounding box center [795, 23] width 56 height 46
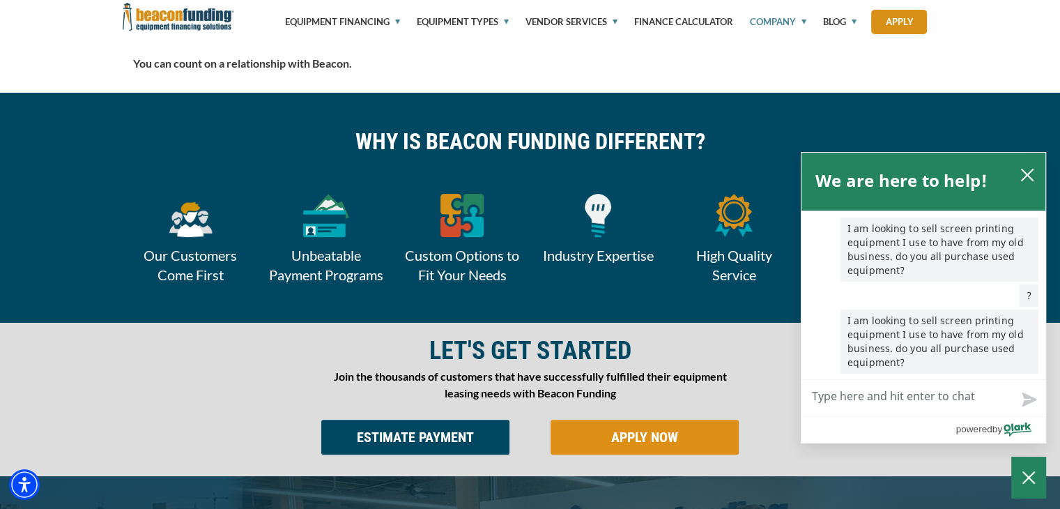
scroll to position [557, 0]
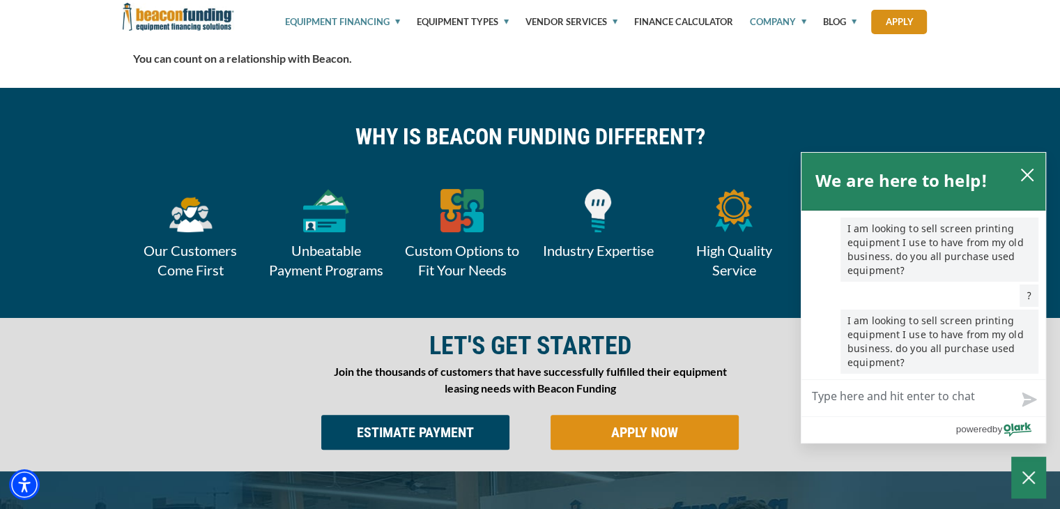
click at [341, 22] on link "Equipment Financing" at bounding box center [334, 21] width 131 height 43
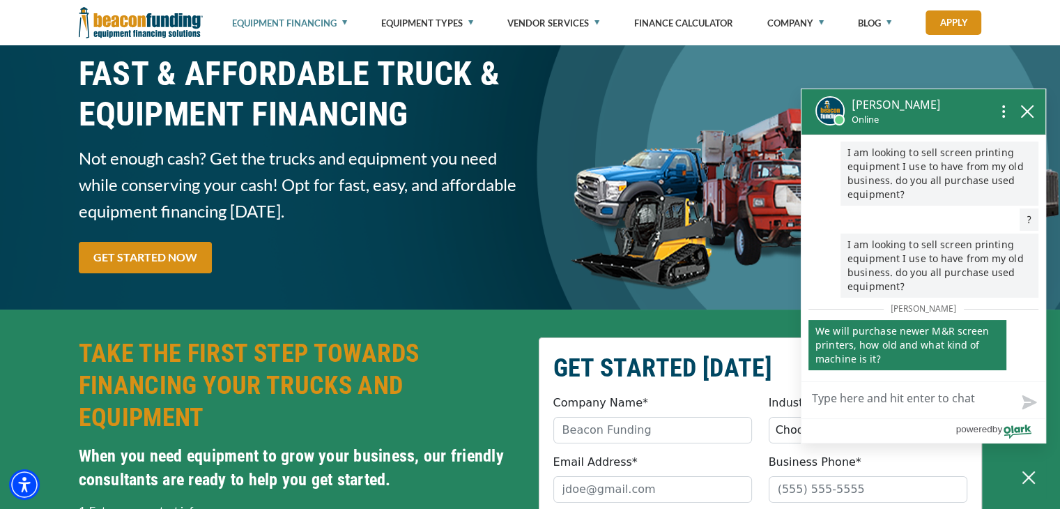
scroll to position [70, 0]
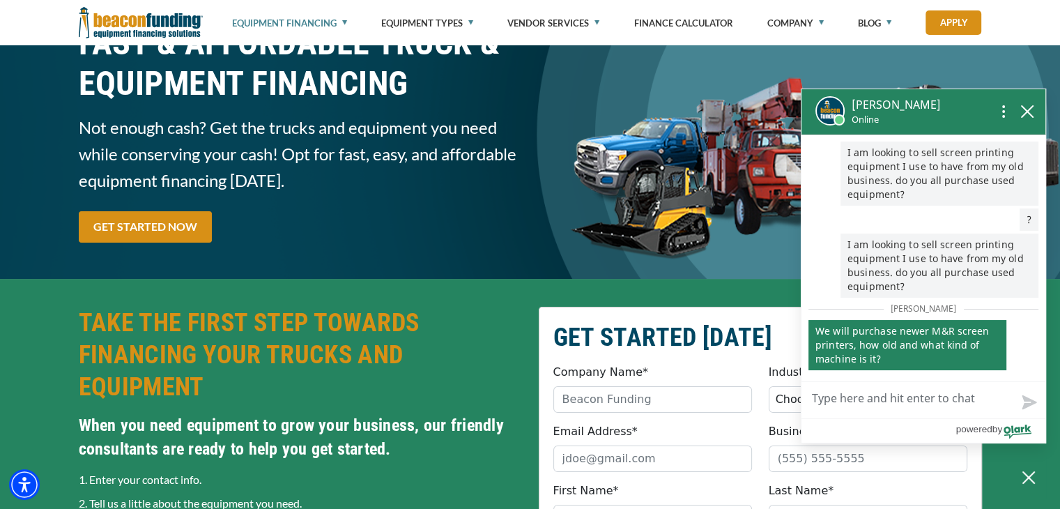
click at [847, 401] on textarea "Live Chat Now" at bounding box center [923, 400] width 244 height 36
type textarea "L"
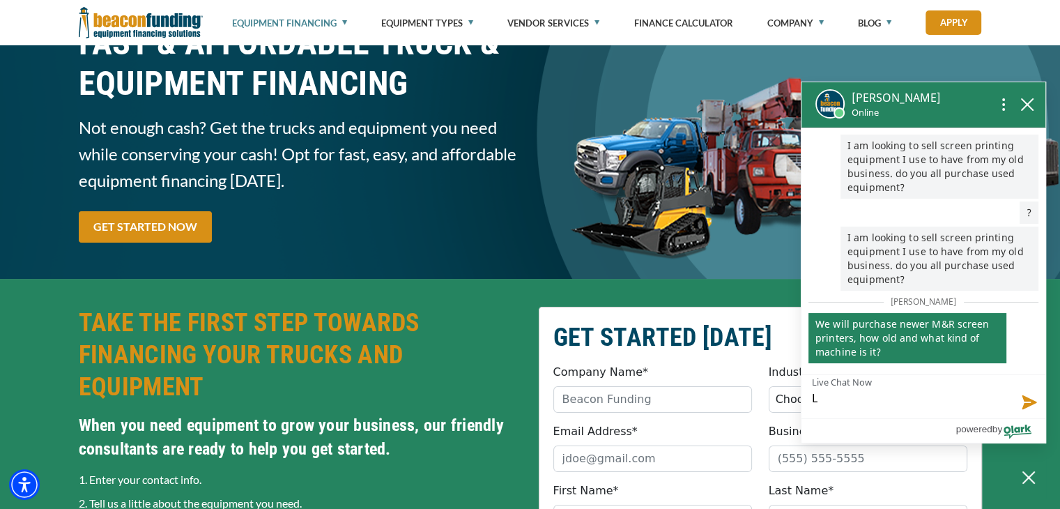
type textarea "LA"
type textarea "LAw"
type textarea "LAws"
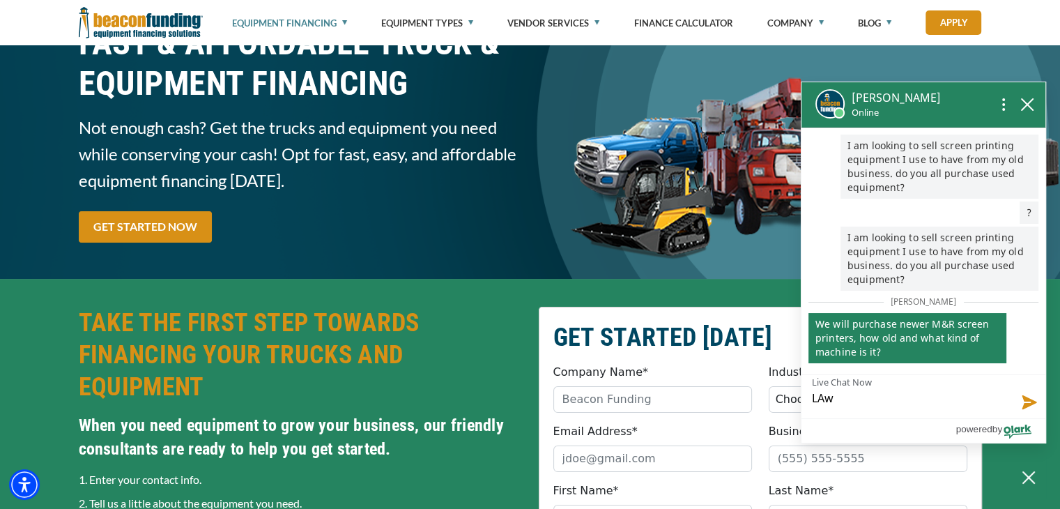
type textarea "LAws"
type textarea "LAwso"
type textarea "[PERSON_NAME]"
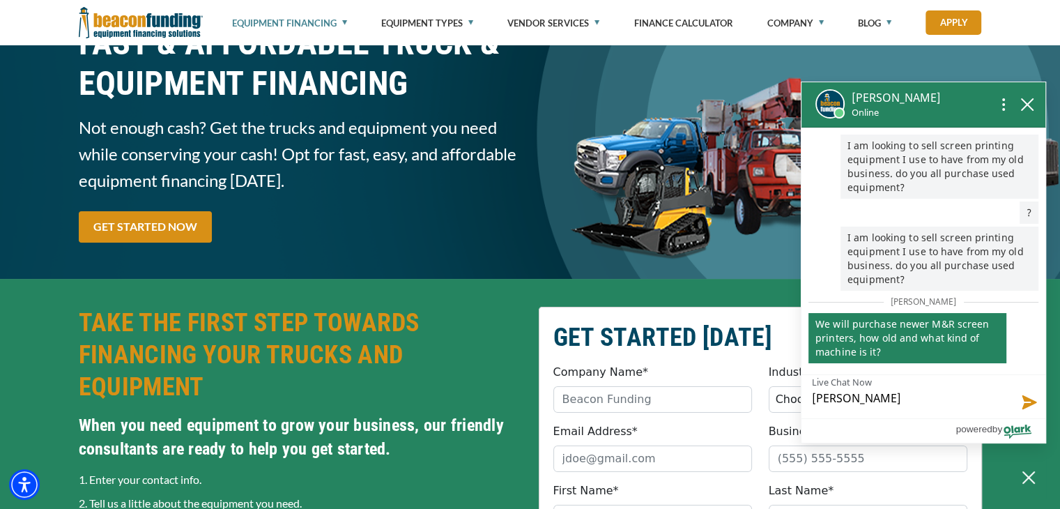
type textarea "LAwso"
type textarea "LAws"
type textarea "LAw"
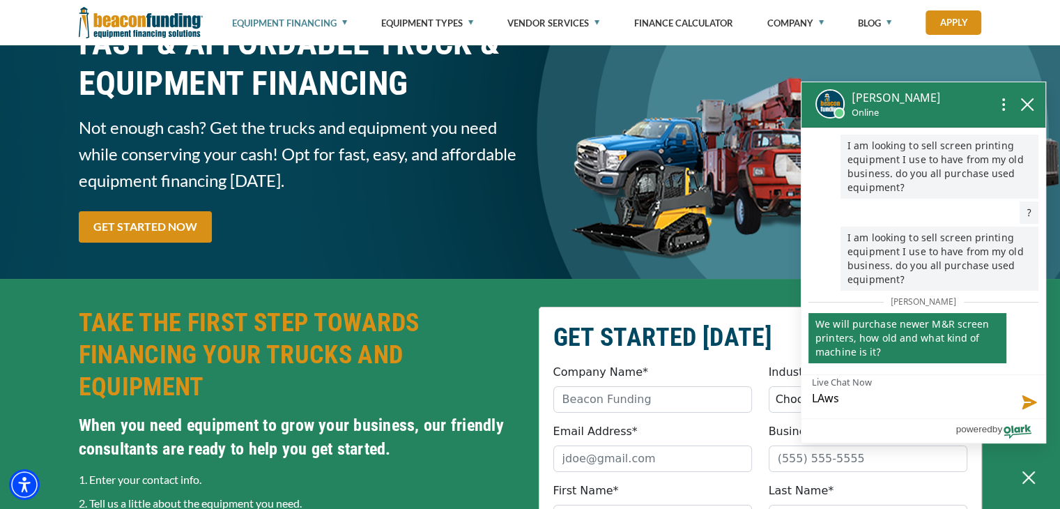
type textarea "LAw"
type textarea "LA"
type textarea "L"
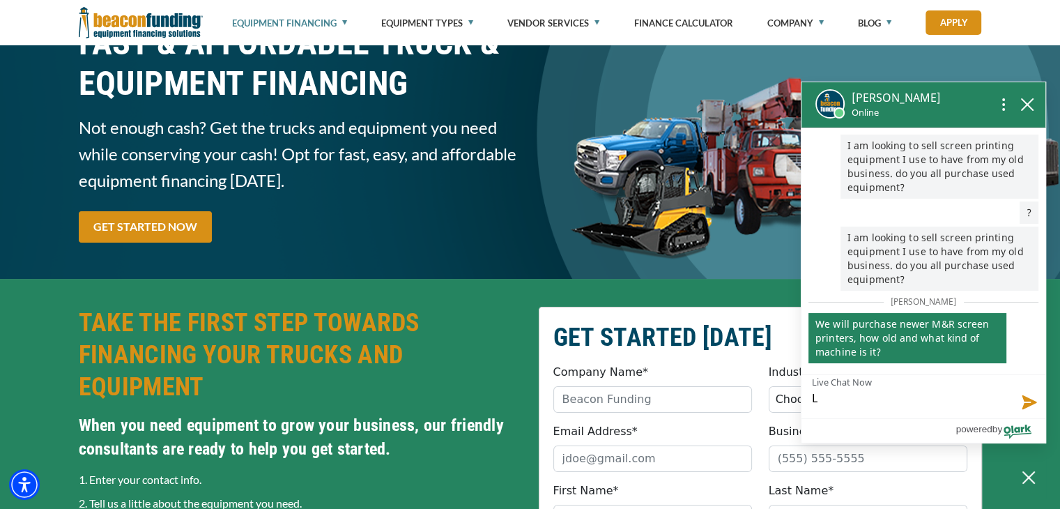
type textarea "La"
type textarea "Law"
type textarea "Laws"
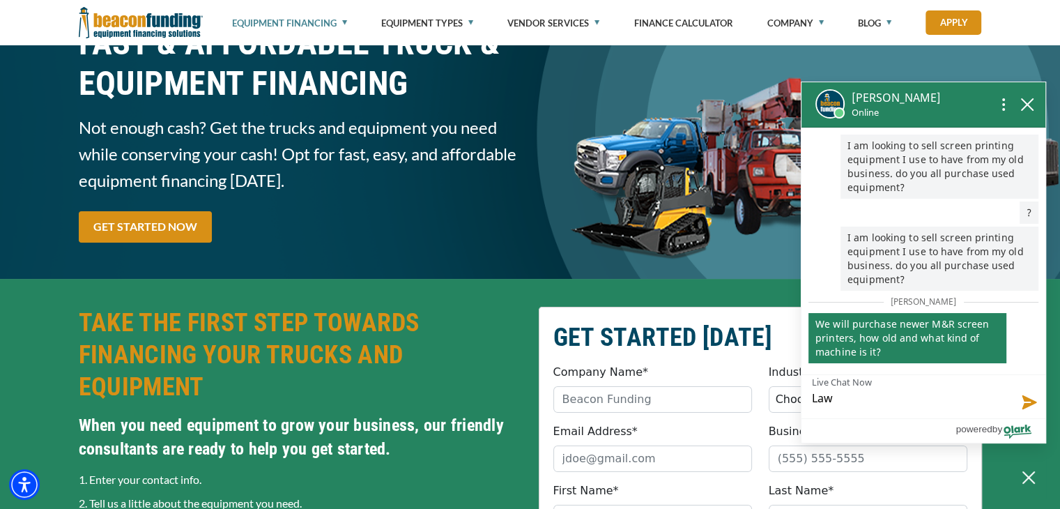
type textarea "Laws"
type textarea "Lawso"
type textarea "[PERSON_NAME]"
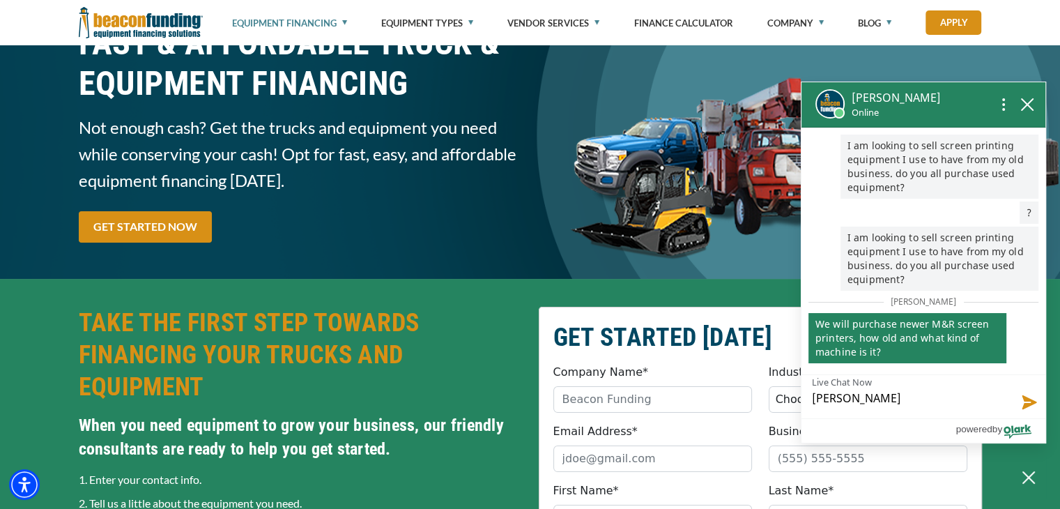
type textarea "[PERSON_NAME]"
type textarea "[PERSON_NAME] E"
type textarea "[PERSON_NAME] Eq"
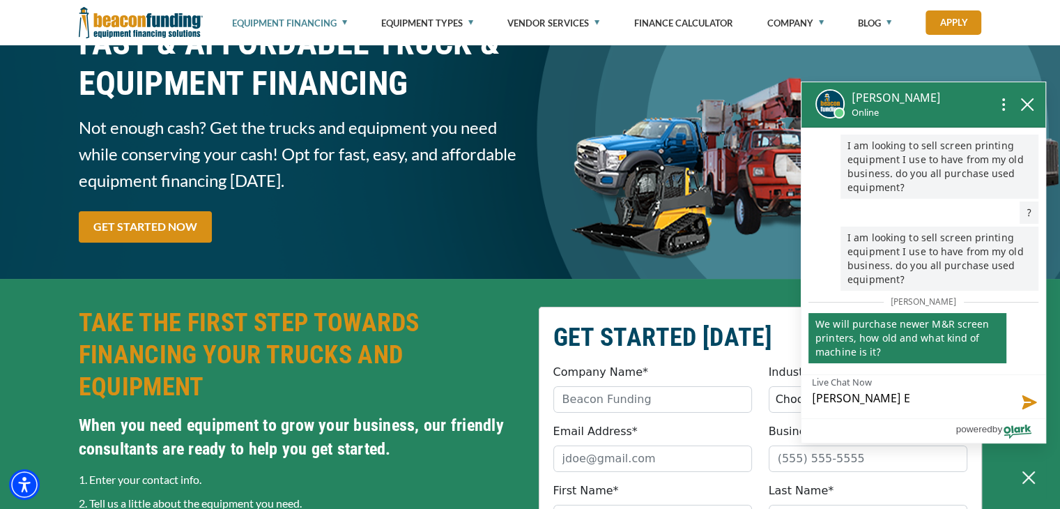
type textarea "[PERSON_NAME] Eq"
type textarea "[PERSON_NAME] Equ"
type textarea "[PERSON_NAME] Equi"
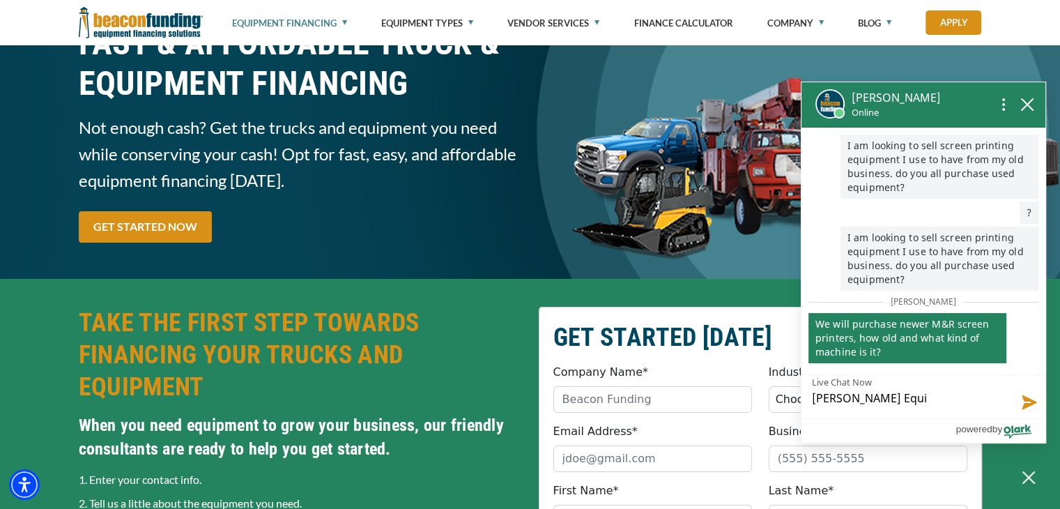
type textarea "[PERSON_NAME] Equip"
type textarea "[PERSON_NAME] Equipm"
type textarea "[PERSON_NAME] Equipme"
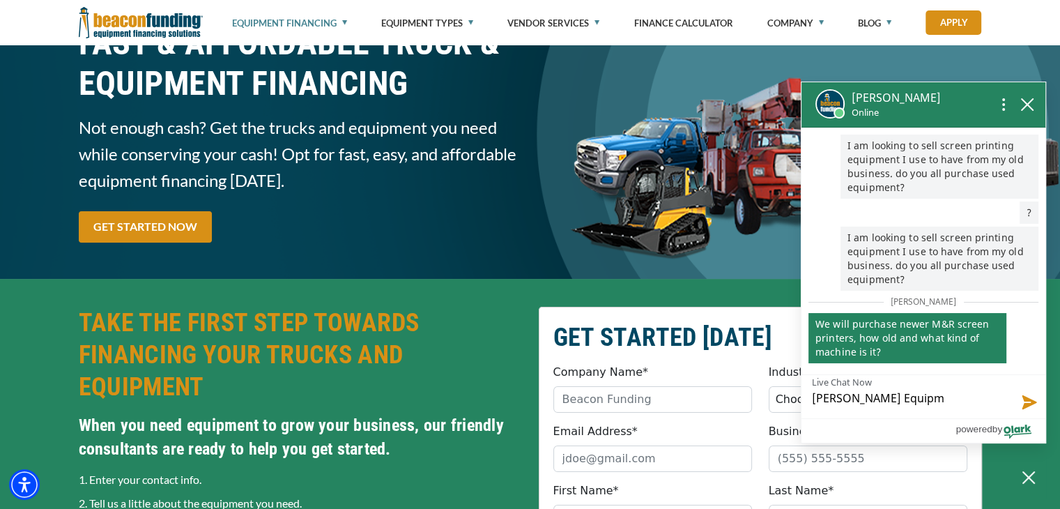
type textarea "[PERSON_NAME] Equipme"
type textarea "[PERSON_NAME] Equipmen"
type textarea "[PERSON_NAME] Equipment"
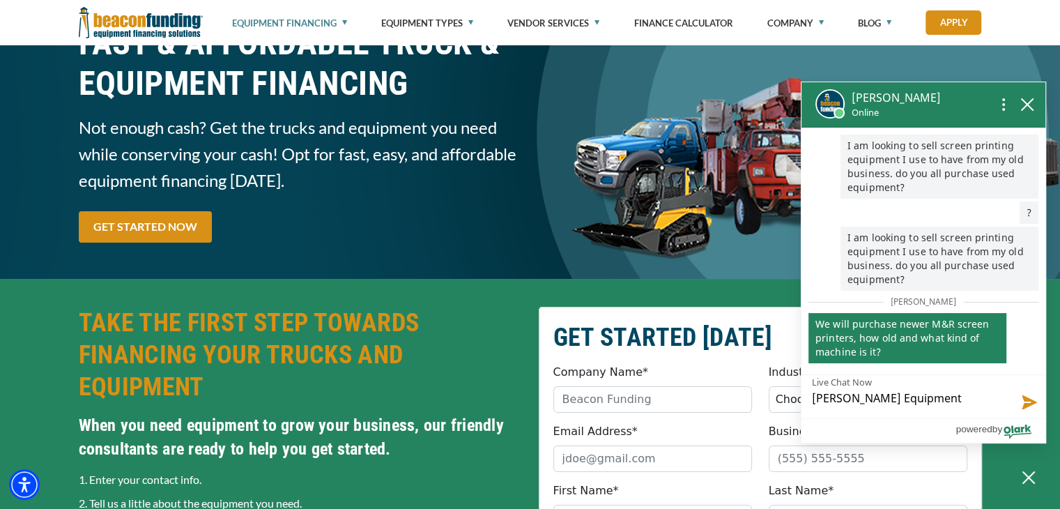
type textarea "[PERSON_NAME] Equipment"
type textarea "[PERSON_NAME] Equipment -"
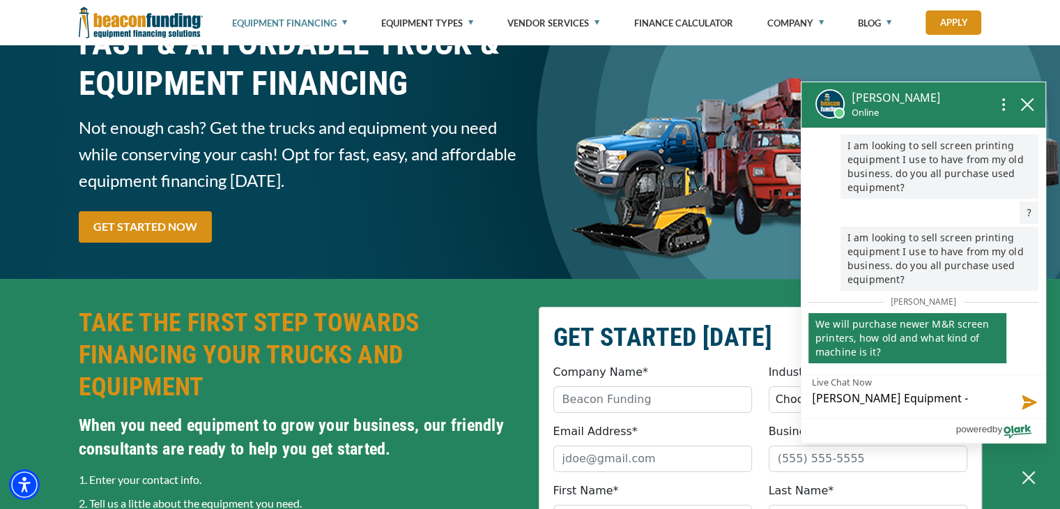
type textarea "[PERSON_NAME] Equipment -"
type textarea "[PERSON_NAME] Equipment - d"
type textarea "[PERSON_NAME] Equipment - dr"
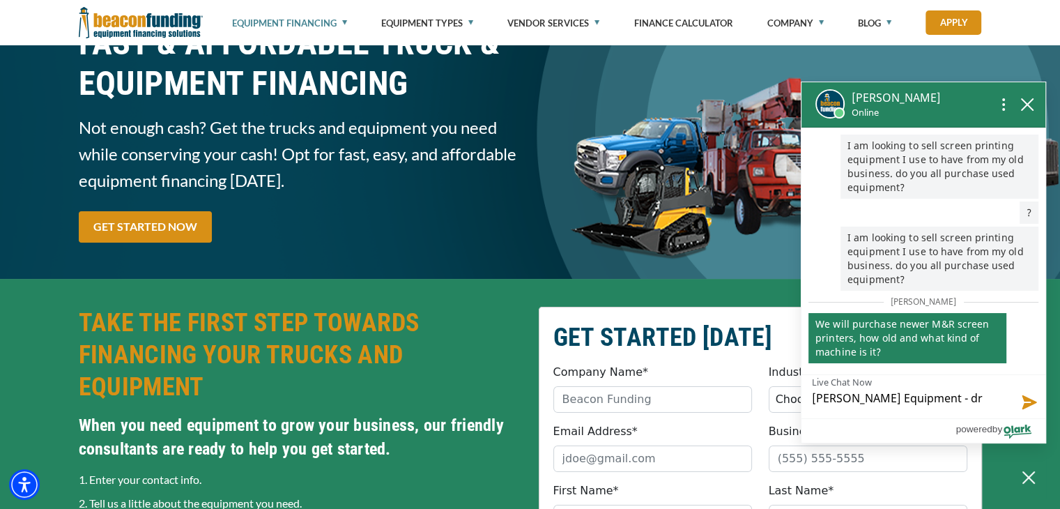
type textarea "[PERSON_NAME] Equipment - dry"
type textarea "[PERSON_NAME] Equipment - [PERSON_NAME]"
type textarea "[PERSON_NAME] Equipment - dryer"
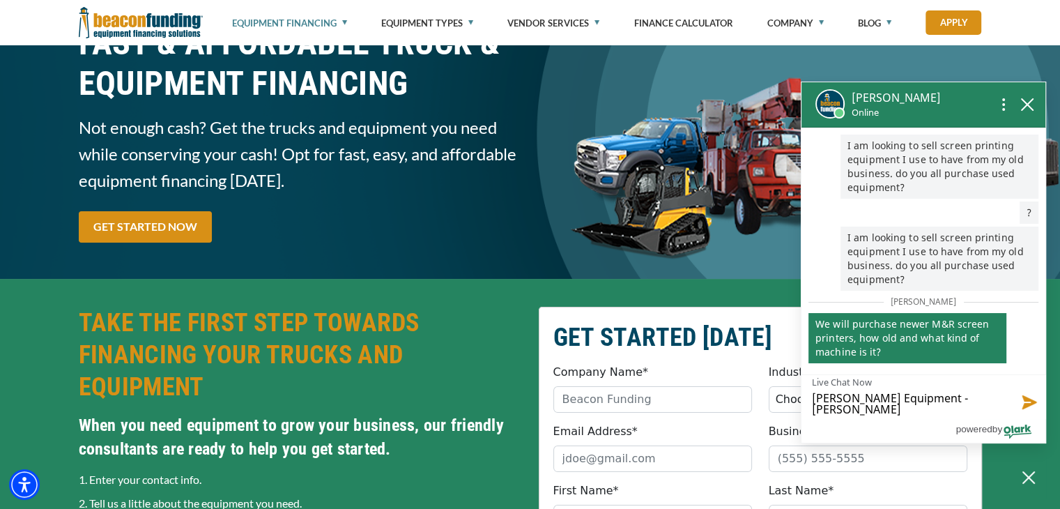
type textarea "[PERSON_NAME] Equipment - dryer"
type textarea "[PERSON_NAME] Equipment - dryer,"
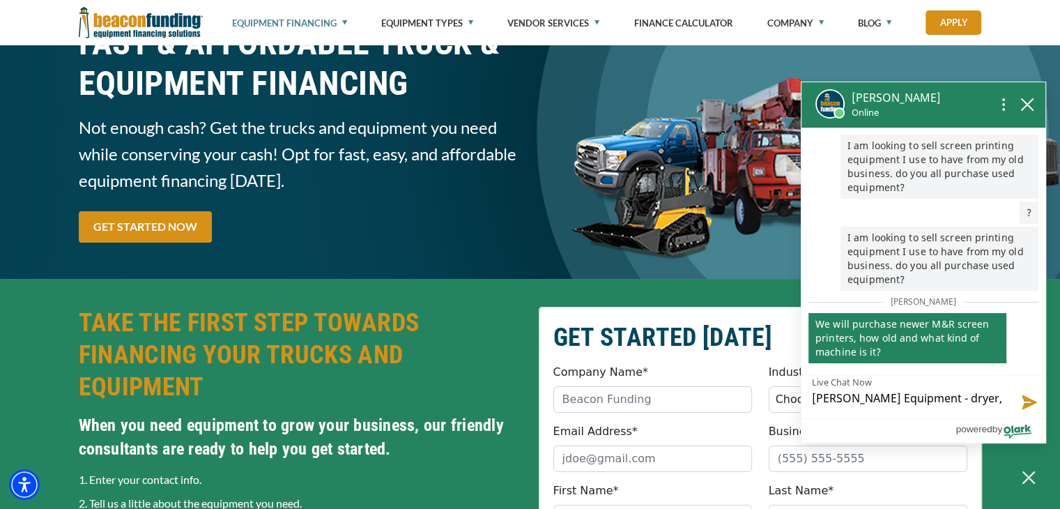
type textarea "[PERSON_NAME] Equipment - dryer, 6"
type textarea "[PERSON_NAME] Equipment - dryer, 6/"
type textarea "[PERSON_NAME] Equipment - dryer, 6/6"
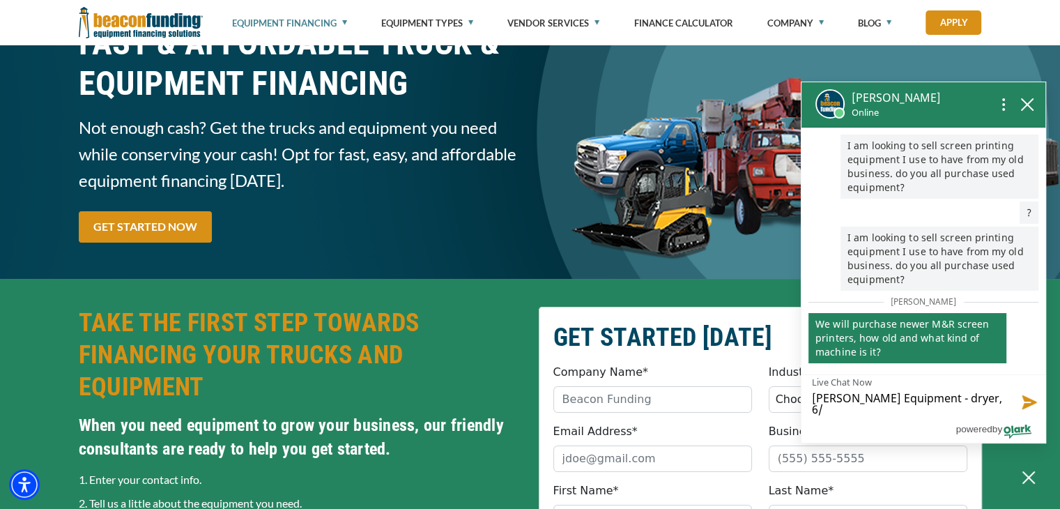
type textarea "[PERSON_NAME] Equipment - dryer, 6/6"
type textarea "[PERSON_NAME] Equipment - dryer, 6/6 p"
type textarea "[PERSON_NAME] Equipment - dryer, 6/6 pr"
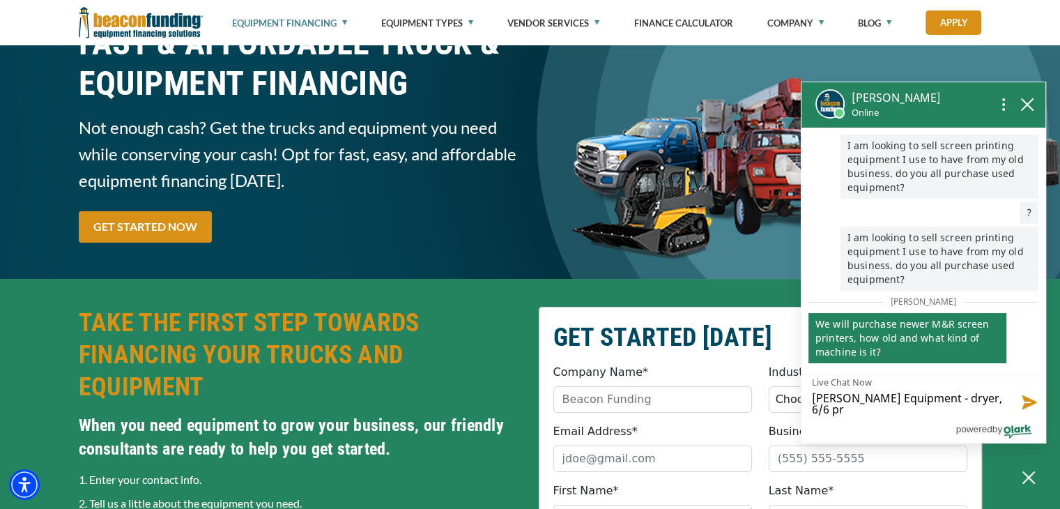
type textarea "[PERSON_NAME] Equipment - dryer, 6/6 pre"
type textarea "[PERSON_NAME] Equipment - dryer, 6/6 pres"
type textarea "[PERSON_NAME] Equipment - dryer, 6/6 press"
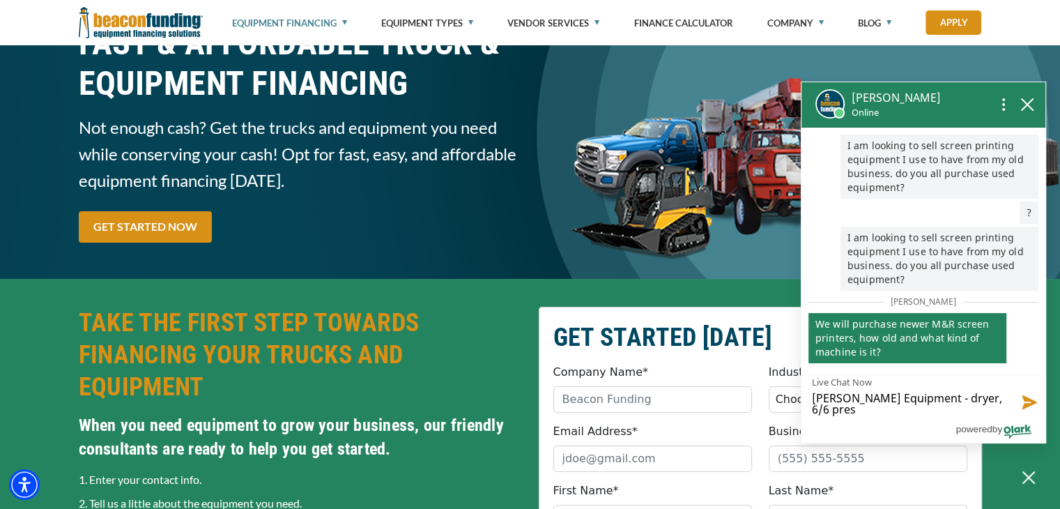
type textarea "[PERSON_NAME] Equipment - dryer, 6/6 press"
type textarea "[PERSON_NAME] Equipment - dryer, 6/6 spress"
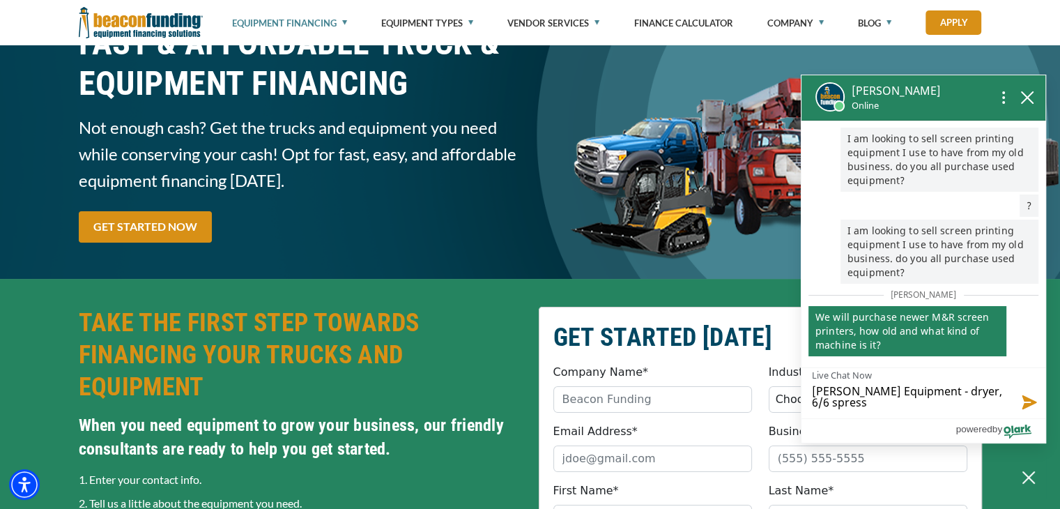
type textarea "[PERSON_NAME] Equipment - dryer, 6/6 shpress"
type textarea "[PERSON_NAME] Equipment - dryer, 6/6 shipress"
type textarea "[PERSON_NAME] Equipment - dryer, 6/6 shpress"
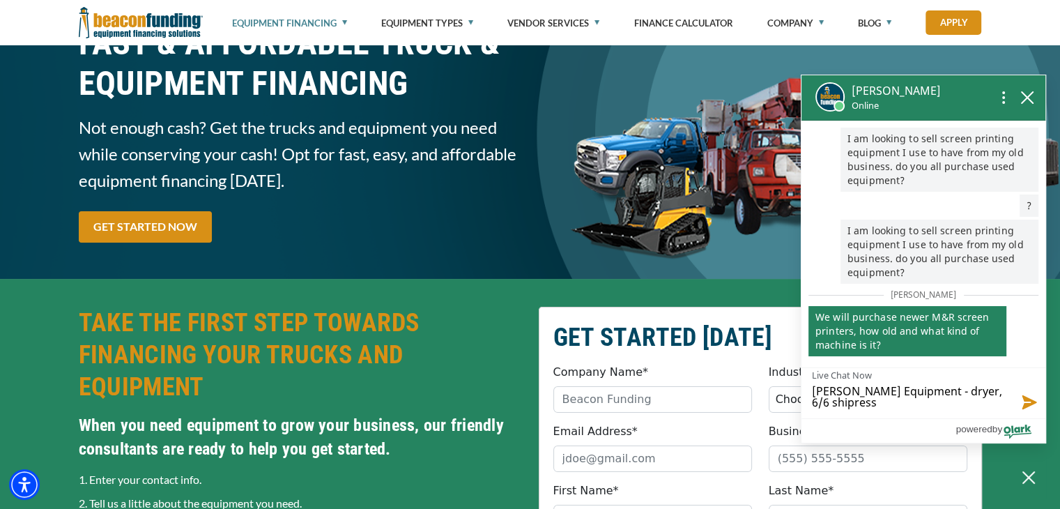
type textarea "[PERSON_NAME] Equipment - dryer, 6/6 shpress"
type textarea "[PERSON_NAME] Equipment - dryer, 6/6 spress"
type textarea "[PERSON_NAME] Equipment - dryer, 6/6 press"
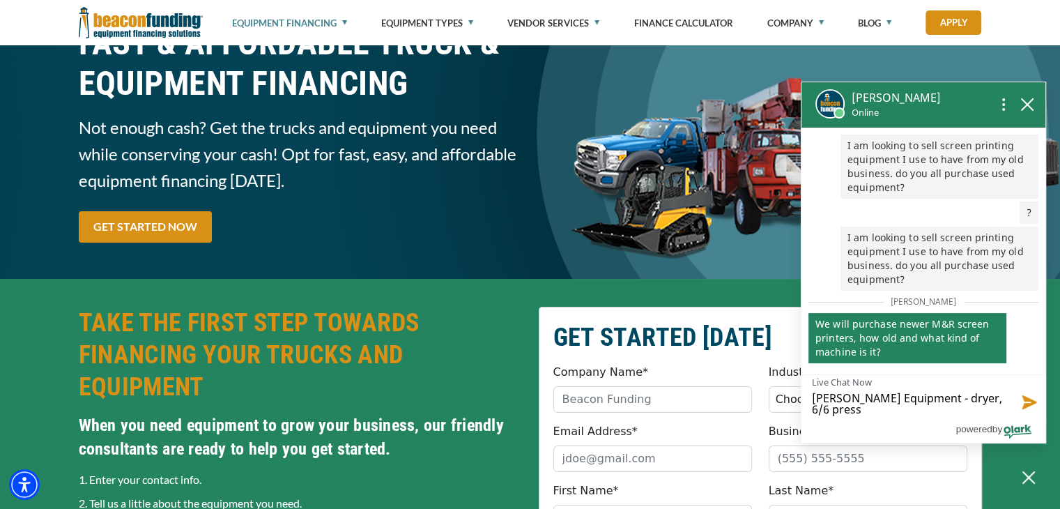
type textarea "[PERSON_NAME] Equipment - dryer, 6/6press"
type textarea "[PERSON_NAME] Equipment - dryer, 6/press"
type textarea "[PERSON_NAME] Equipment - dryer, 6press"
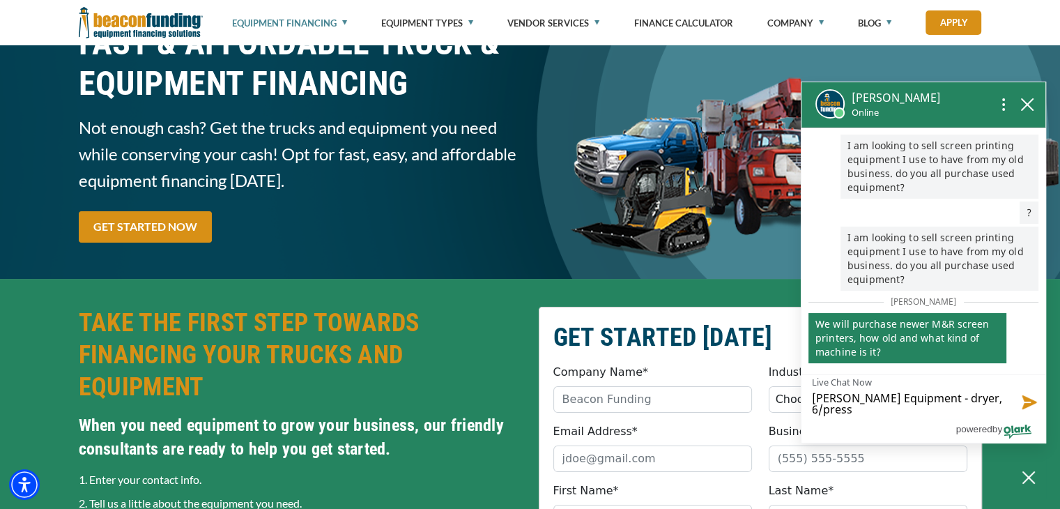
type textarea "[PERSON_NAME] Equipment - dryer, 6press"
type textarea "[PERSON_NAME] Equipment - dryer, 6 press"
type textarea "[PERSON_NAME] Equipment - dryer, 6 cpress"
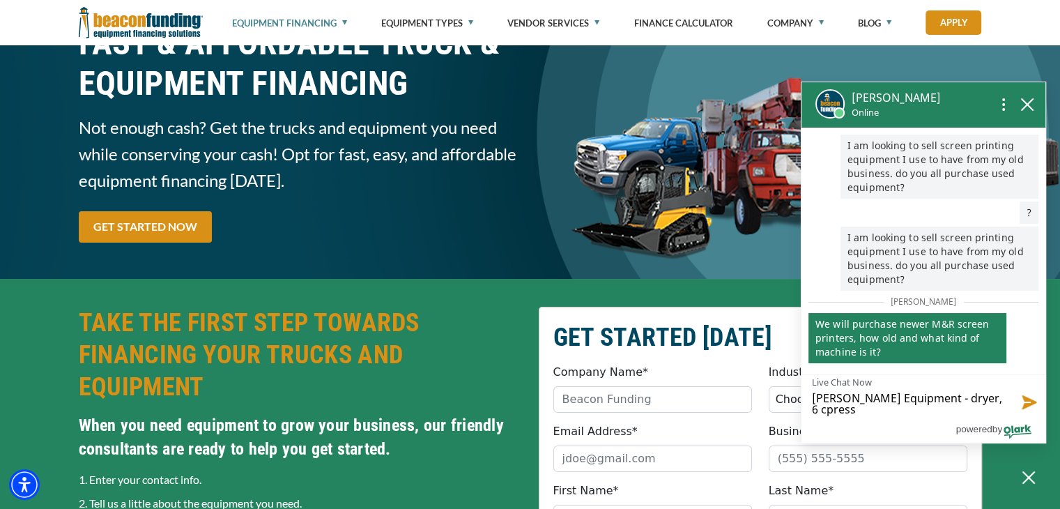
type textarea "[PERSON_NAME] Equipment - dryer, 6 copress"
type textarea "[PERSON_NAME] Equipment - dryer, 6 colpress"
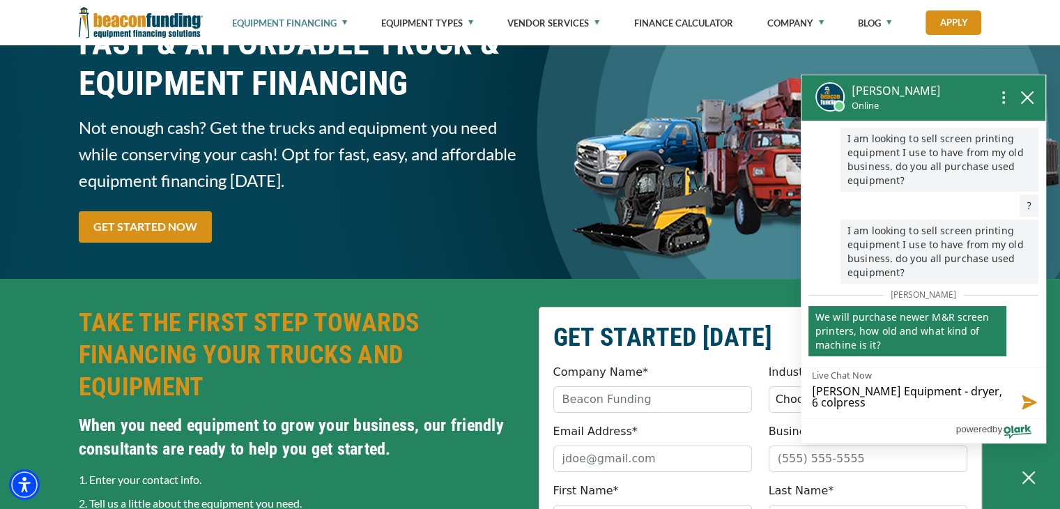
type textarea "[PERSON_NAME] Equipment - dryer, 6 colopress"
type textarea "[PERSON_NAME] Equipment - dryer, 6 colorpress"
type textarea "[PERSON_NAME] Equipment - dryer, 6 color press"
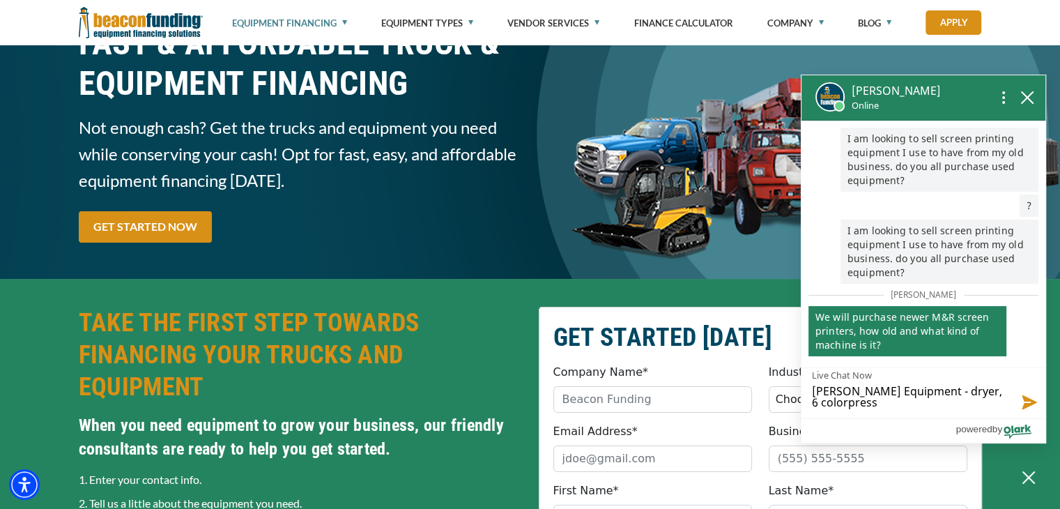
type textarea "[PERSON_NAME] Equipment - dryer, 6 color press"
type textarea "[PERSON_NAME] Equipment - dryer, 6 color/ press"
type textarea "[PERSON_NAME] Equipment - dryer, 6 color/6 press"
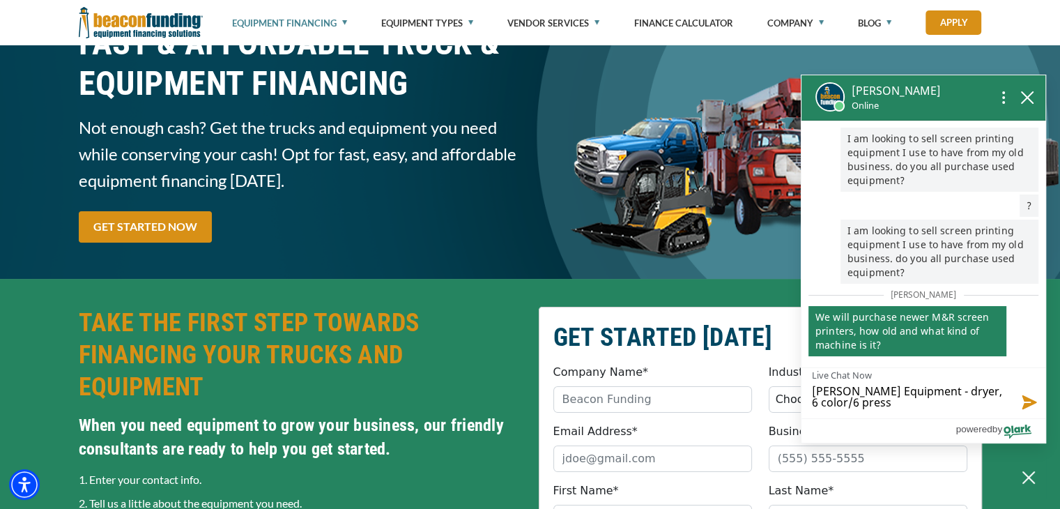
type textarea "[PERSON_NAME] Equipment - dryer, 6 color/6 press"
type textarea "[PERSON_NAME] Equipment - dryer, 6 color/6 s press"
type textarea "[PERSON_NAME] Equipment - dryer, 6 color/6 st press"
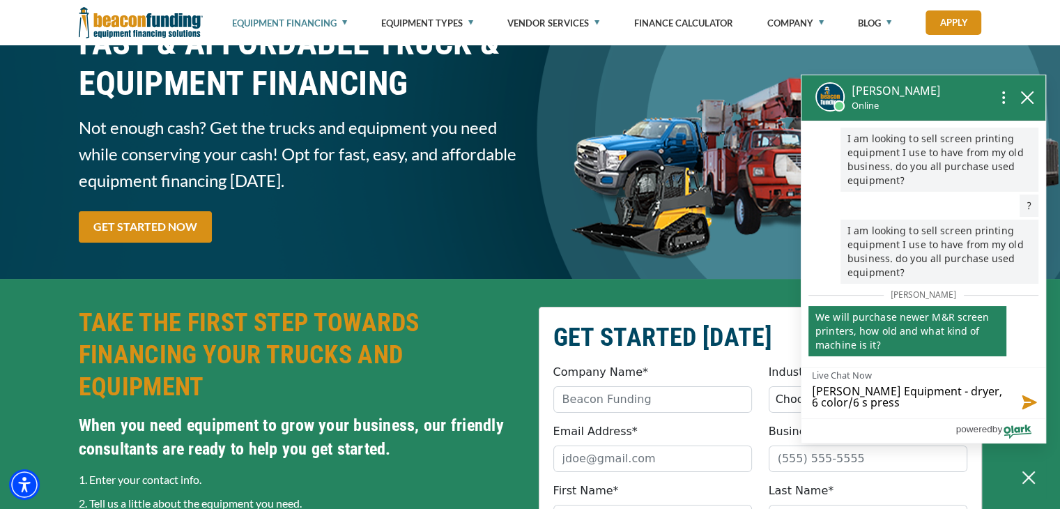
type textarea "[PERSON_NAME] Equipment - dryer, 6 color/6 st press"
type textarea "[PERSON_NAME] Equipment - dryer, 6 color/6 sta press"
type textarea "[PERSON_NAME] Equipment - dryer, 6 color/6 stat press"
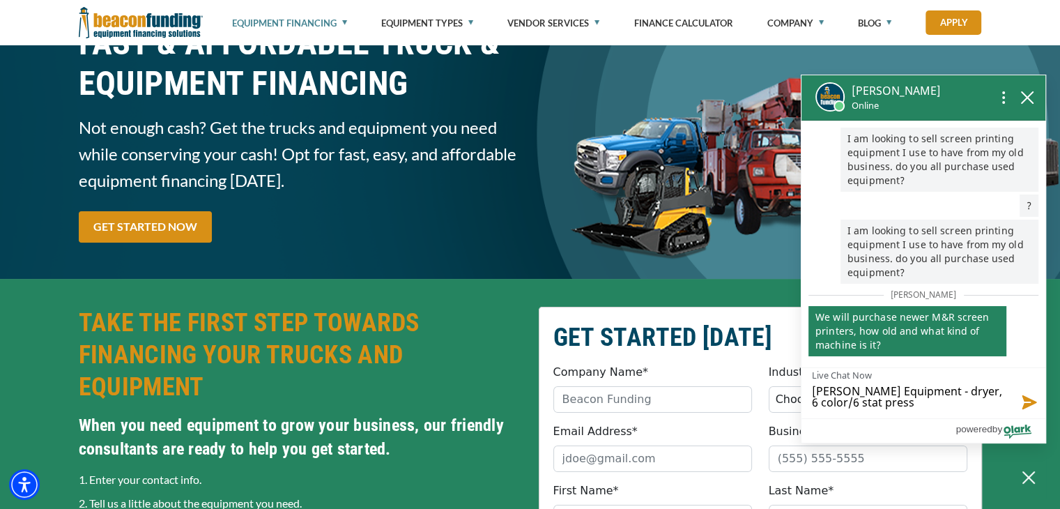
type textarea "[PERSON_NAME] Equipment - dryer, 6 color/6 stati press"
type textarea "[PERSON_NAME] Equipment - dryer, 6 color/6 statio press"
type textarea "[PERSON_NAME] Equipment - dryer, 6 color/6 station press"
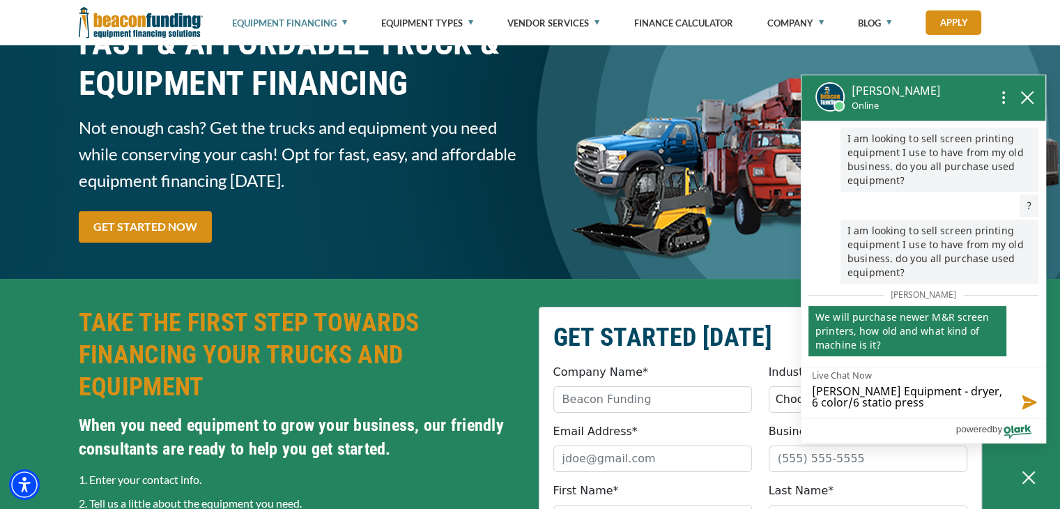
type textarea "[PERSON_NAME] Equipment - dryer, 6 color/6 station press"
type textarea "[PERSON_NAME] Equipment - dryer, 6 color/6 station press/"
type textarea "[PERSON_NAME] Equipment - dryer, 6 color/6 station press/2"
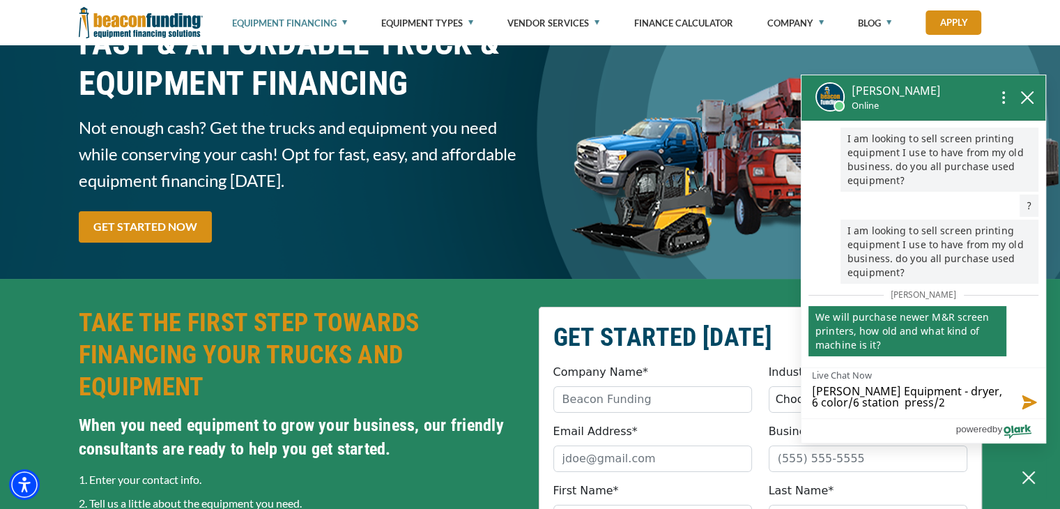
type textarea "[PERSON_NAME] Equipment - dryer, 6 color/6 station press/20"
type textarea "[PERSON_NAME] Equipment - dryer, 6 color/6 station press/201"
type textarea "[PERSON_NAME] Equipment - dryer, 6 color/6 station press/2012"
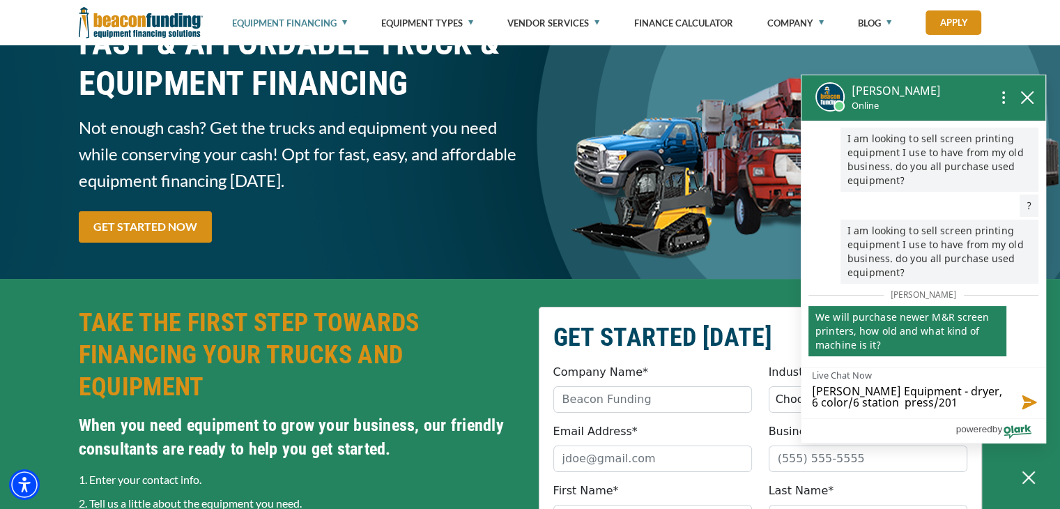
type textarea "[PERSON_NAME] Equipment - dryer, 6 color/6 station press/2012"
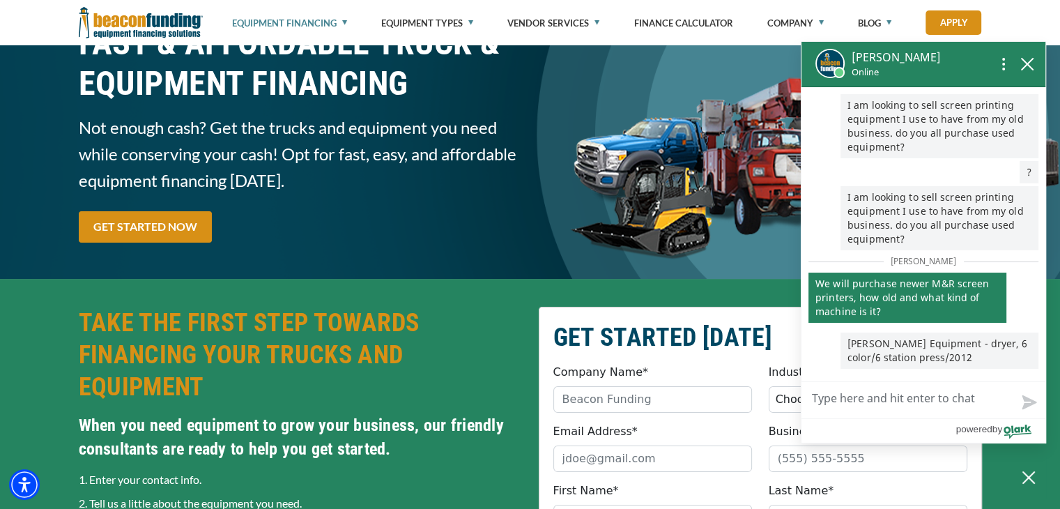
scroll to position [100, 0]
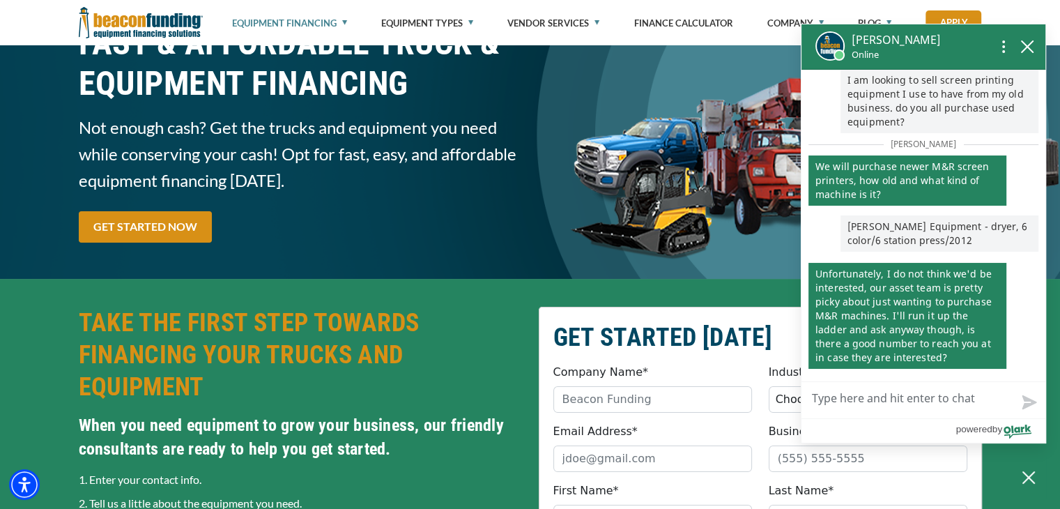
click at [837, 401] on textarea "Live Chat Now" at bounding box center [923, 400] width 244 height 36
type textarea "8"
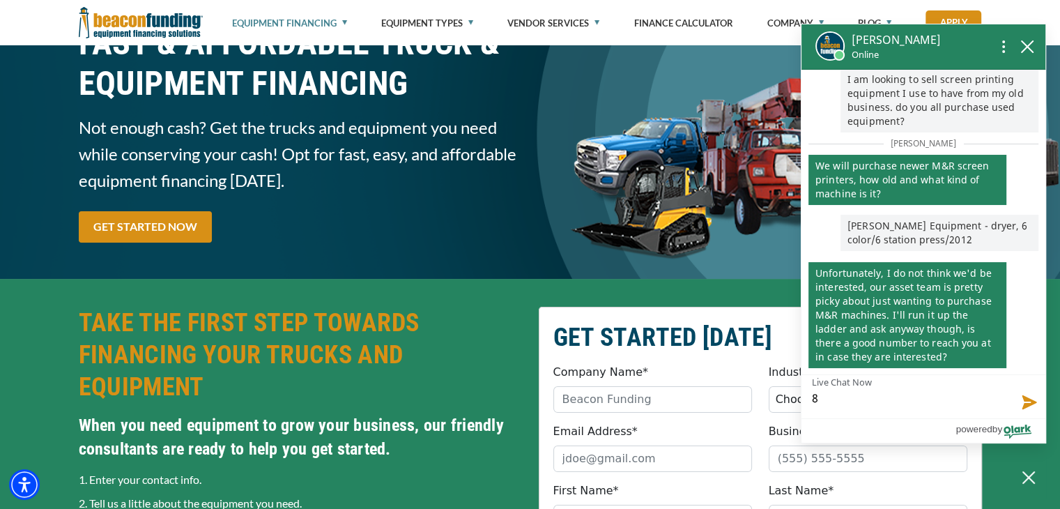
type textarea "80"
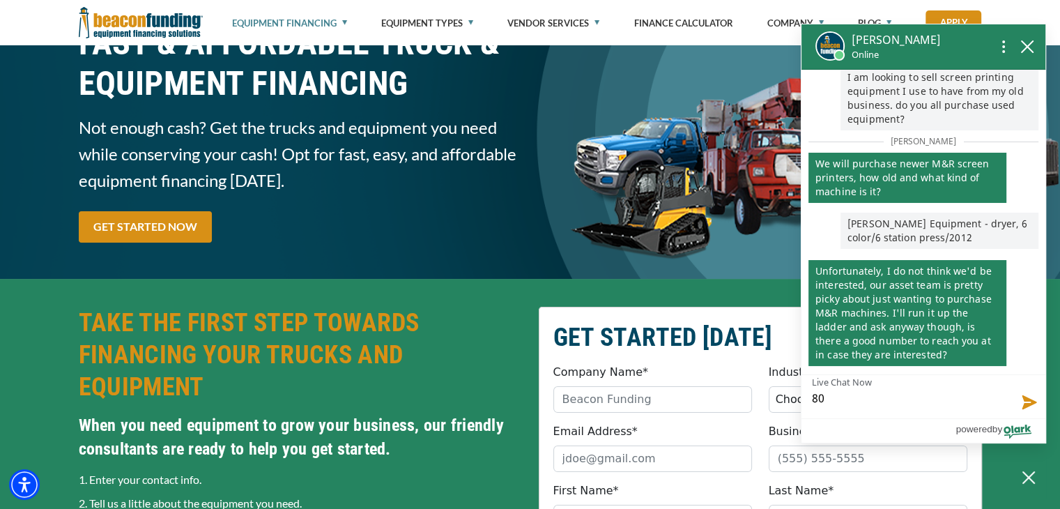
type textarea "804"
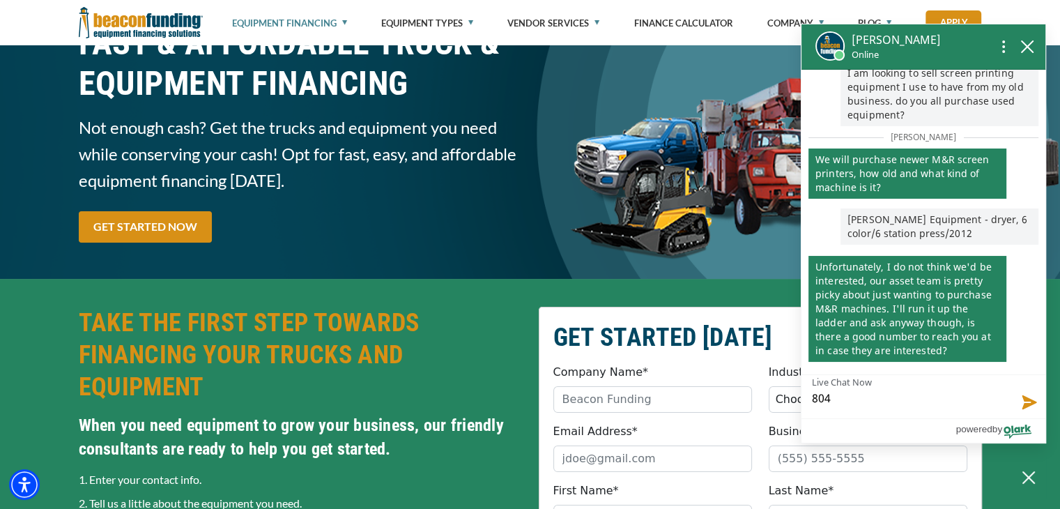
type textarea "8043"
type textarea "80433"
type textarea "804337"
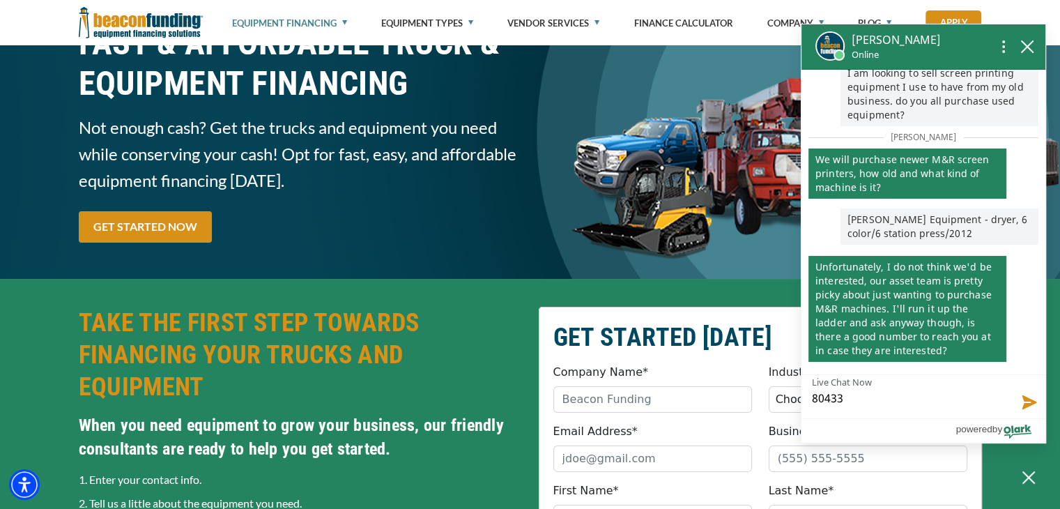
type textarea "804337"
type textarea "8043370"
type textarea "80433703"
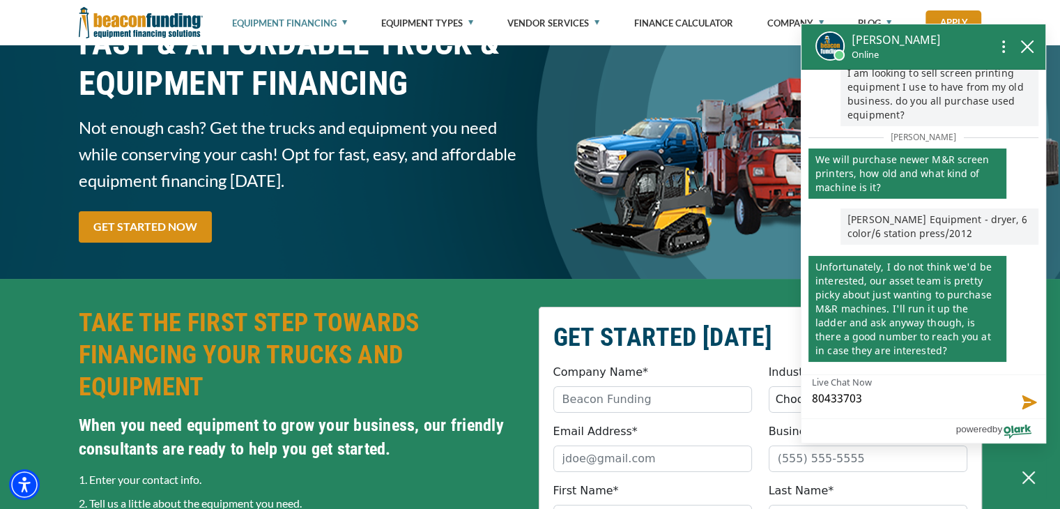
type textarea "804337032"
type textarea "8043370325"
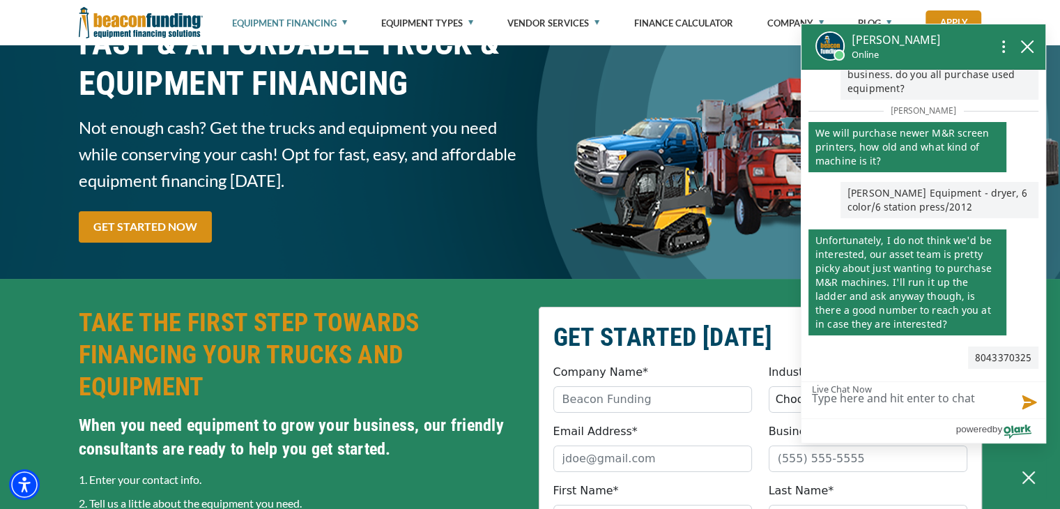
scroll to position [134, 0]
